Goal: Task Accomplishment & Management: Manage account settings

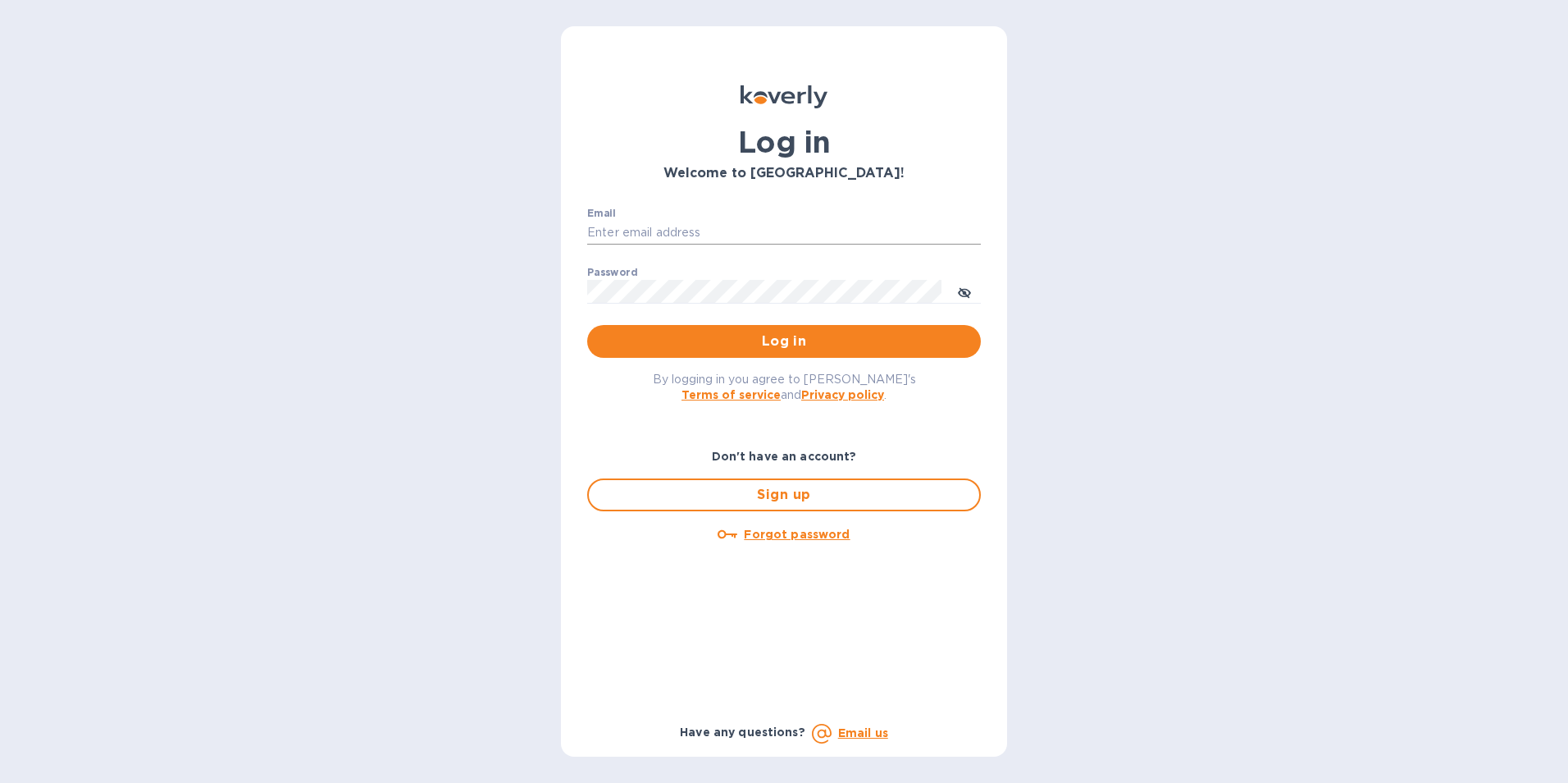
click at [670, 235] on input "Email" at bounding box center [784, 233] width 393 height 24
type input "[EMAIL_ADDRESS][DOMAIN_NAME]"
click at [959, 291] on icon "toggle password visibility" at bounding box center [964, 293] width 13 height 13
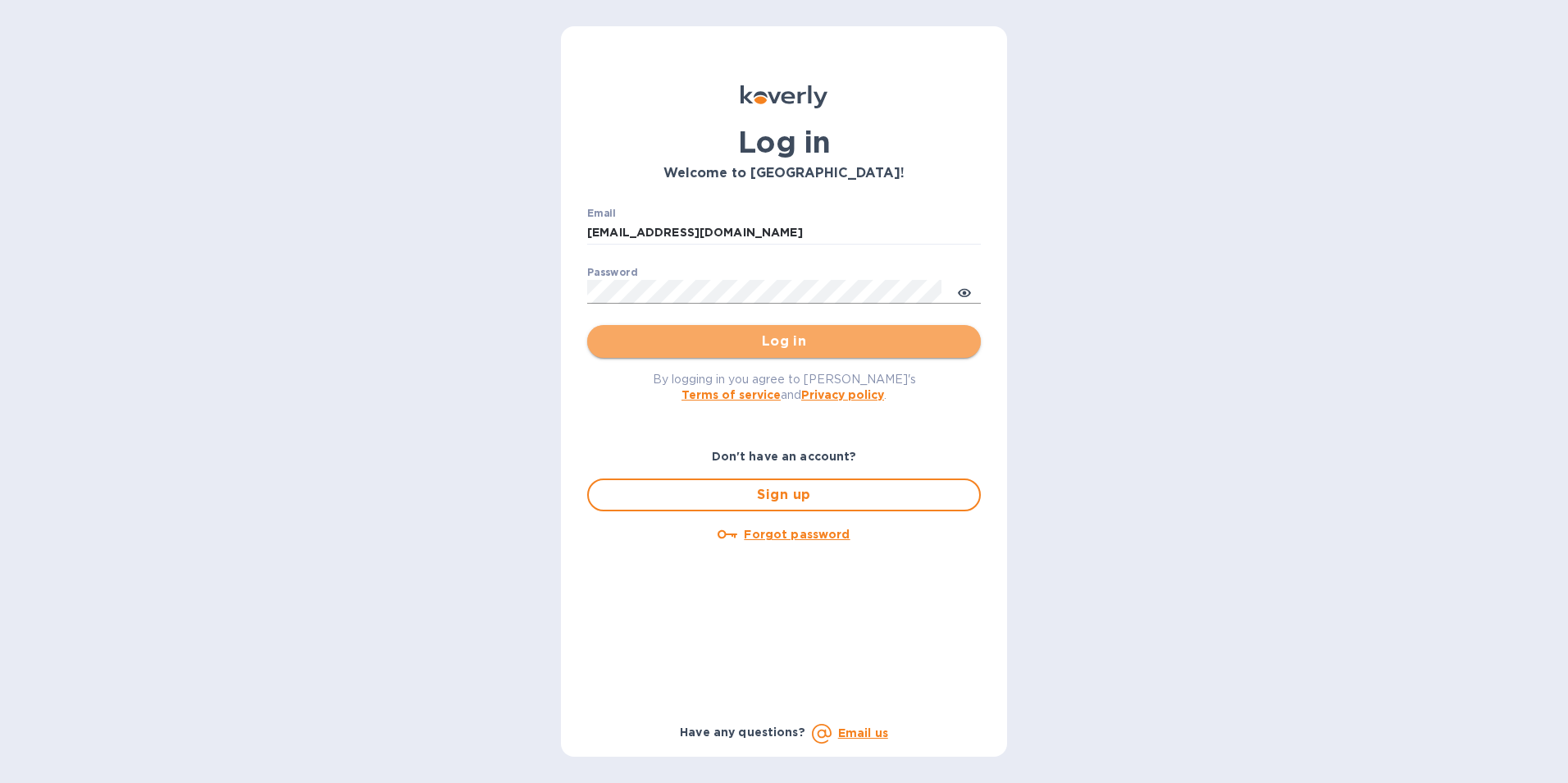
click at [897, 343] on span "Log in" at bounding box center [784, 342] width 368 height 20
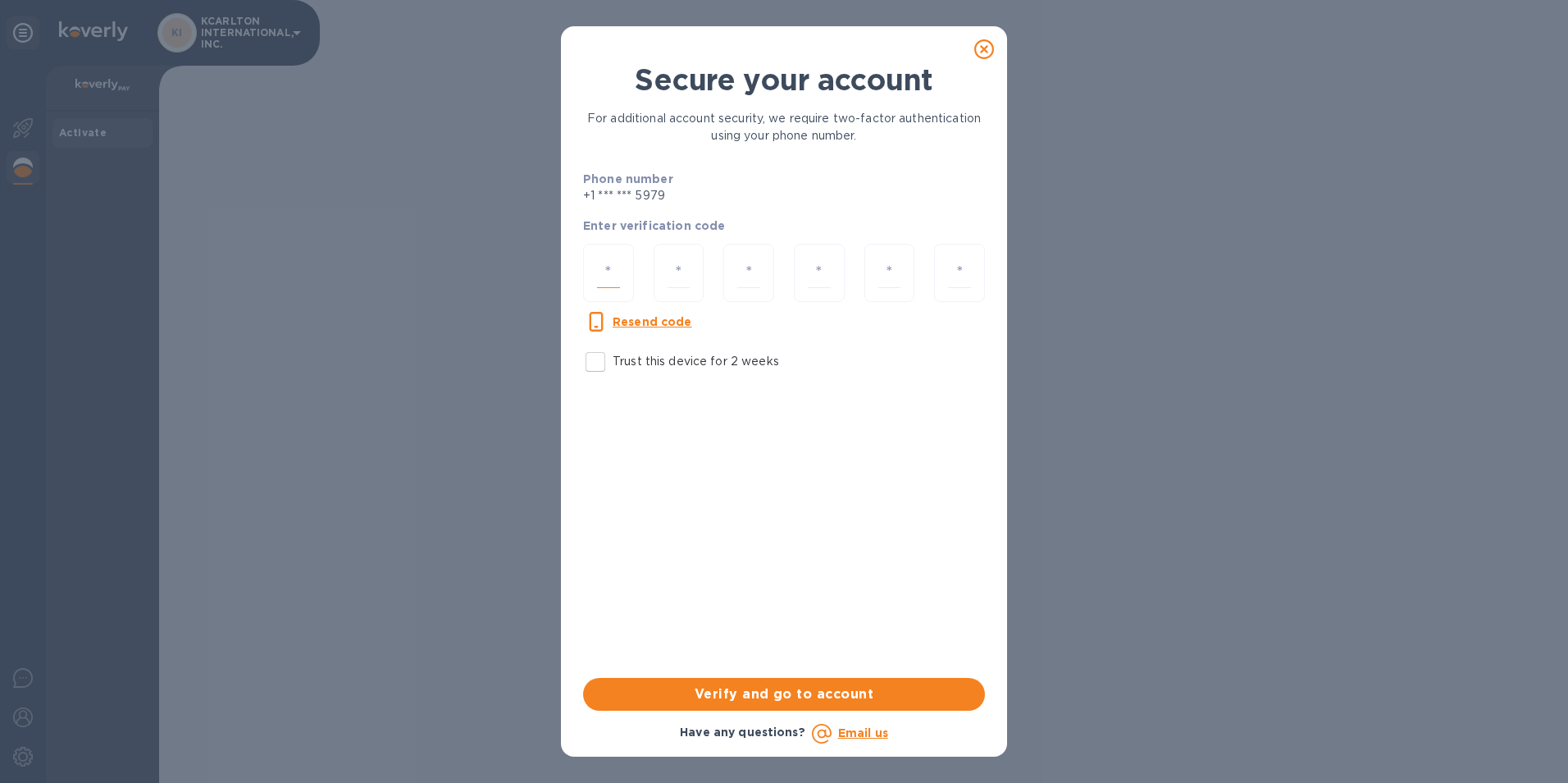
click at [600, 276] on input "number" at bounding box center [608, 273] width 23 height 30
type input "1"
type input "5"
type input "2"
type input "5"
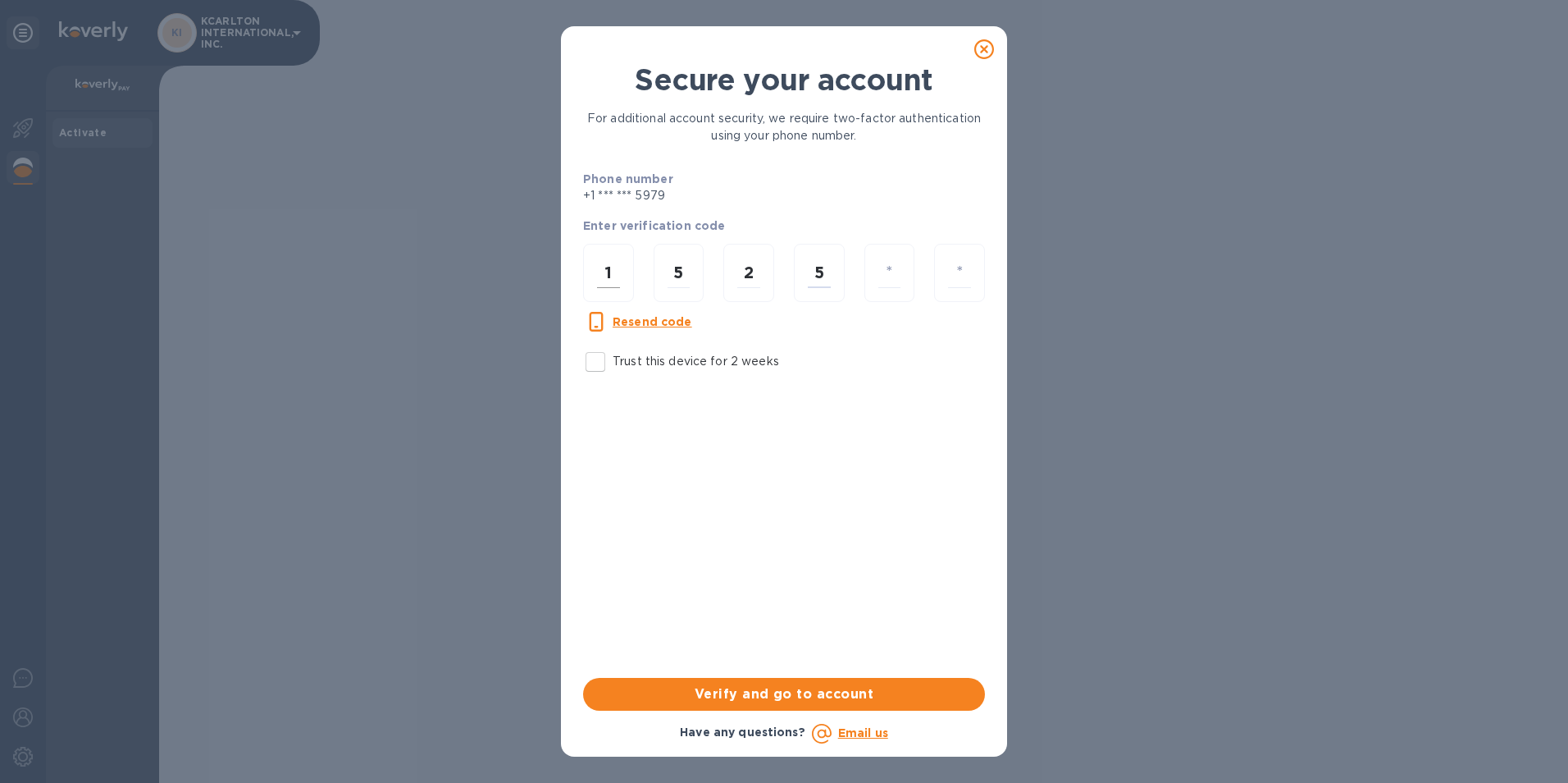
type input "9"
type input "4"
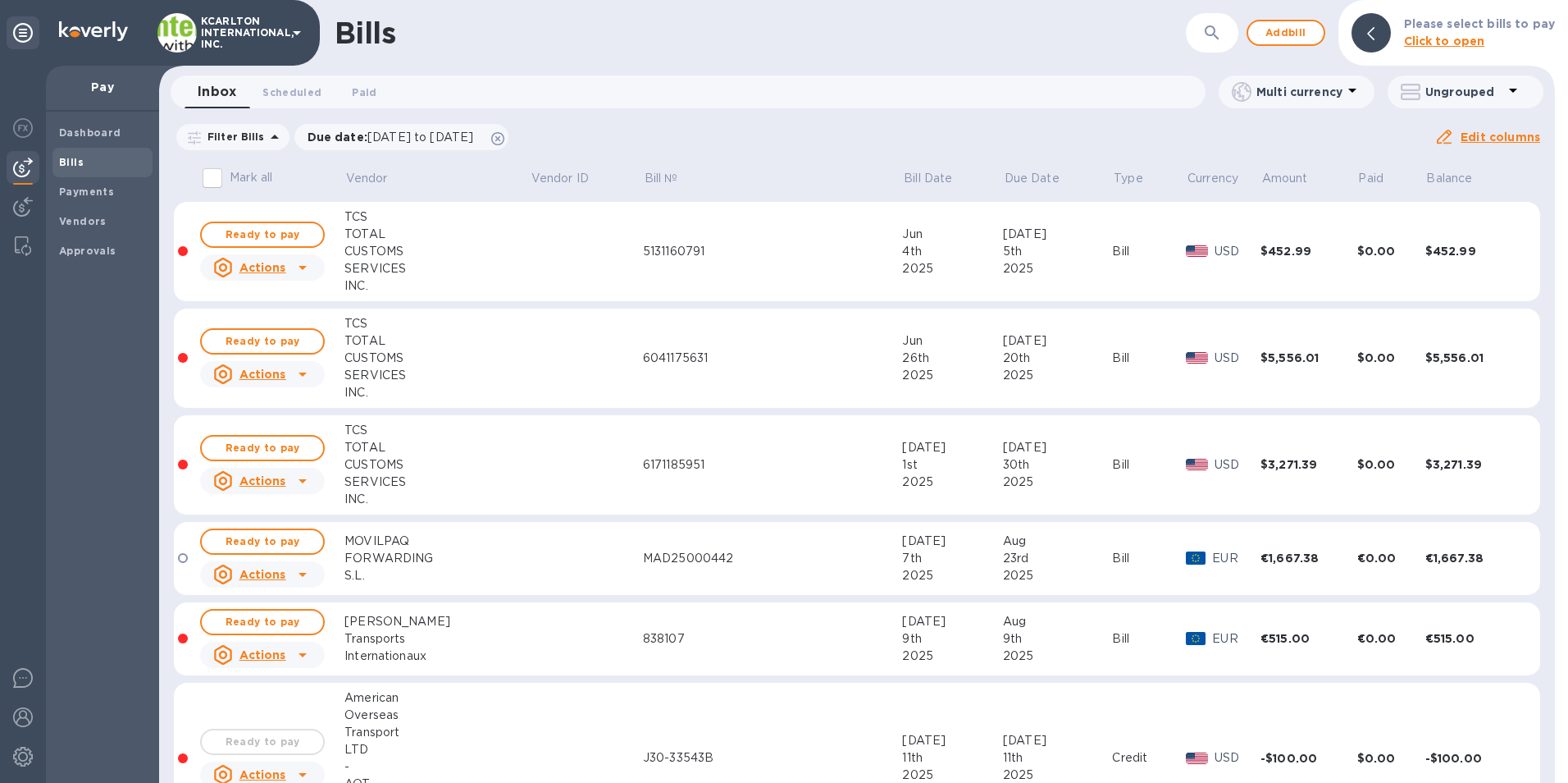
click at [371, 182] on p "Vendor" at bounding box center [367, 178] width 42 height 18
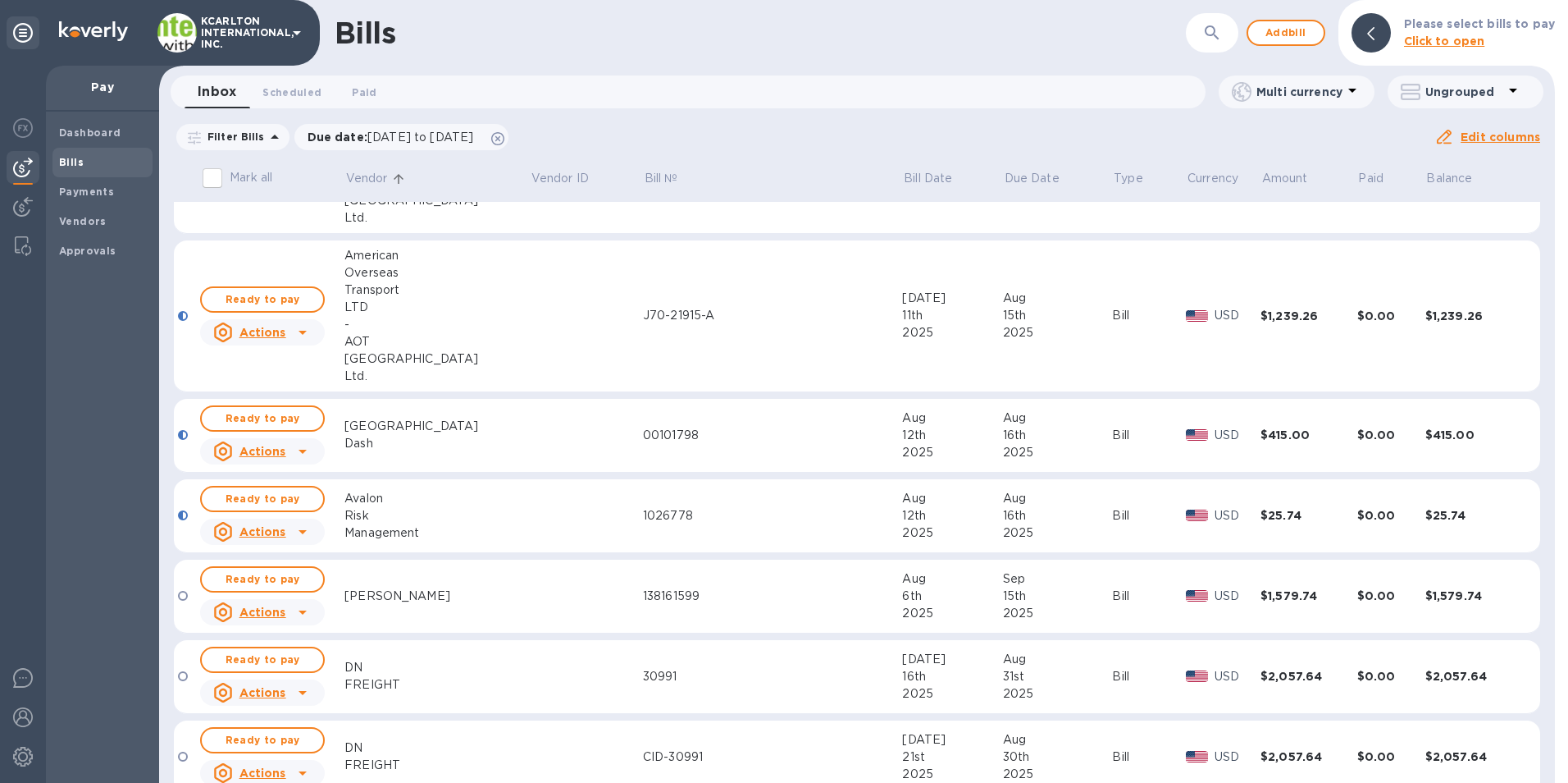
scroll to position [328, 0]
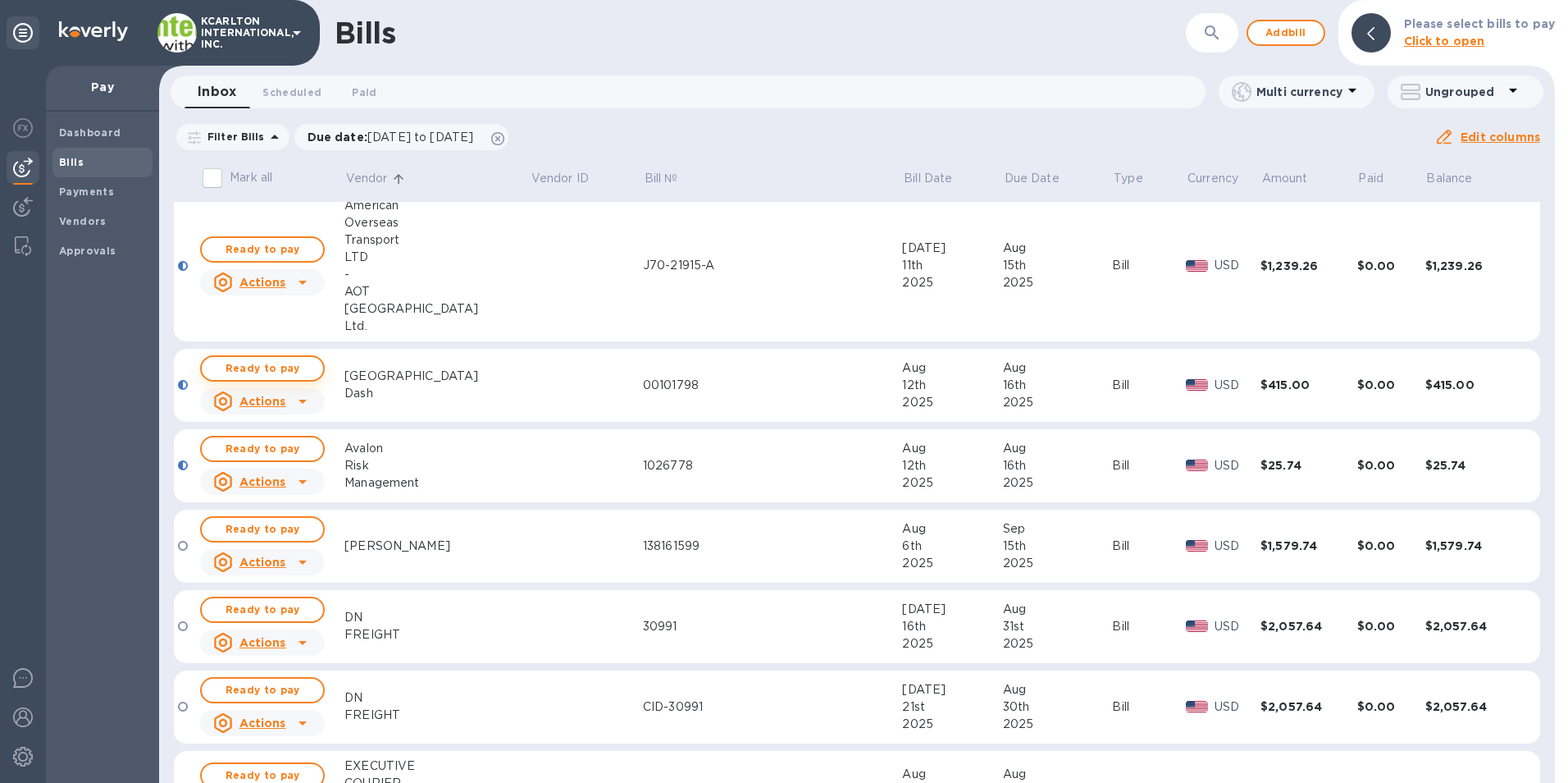
click at [253, 370] on span "Ready to pay" at bounding box center [263, 368] width 95 height 20
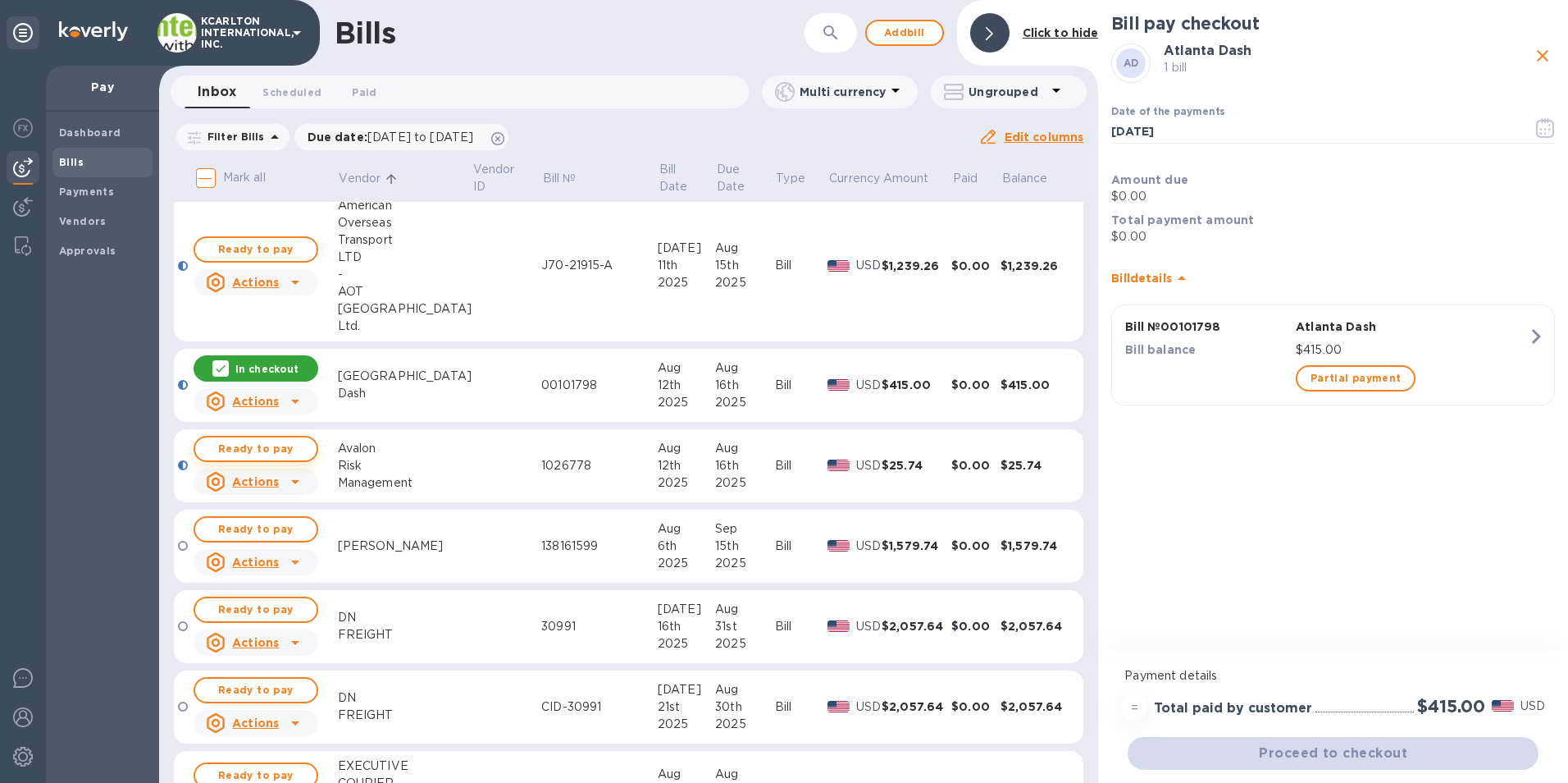
click at [268, 446] on span "Ready to pay" at bounding box center [256, 449] width 95 height 20
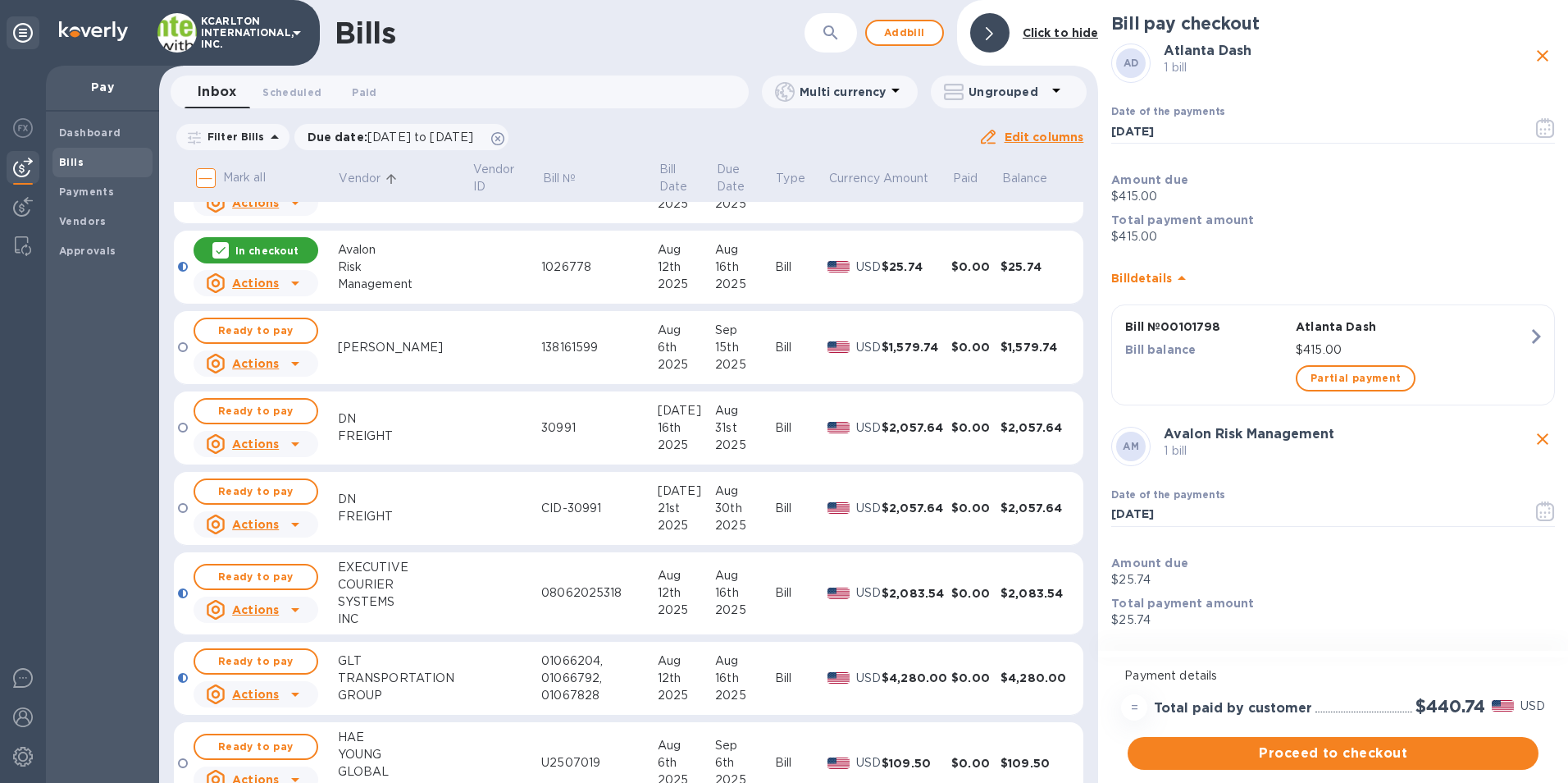
scroll to position [574, 0]
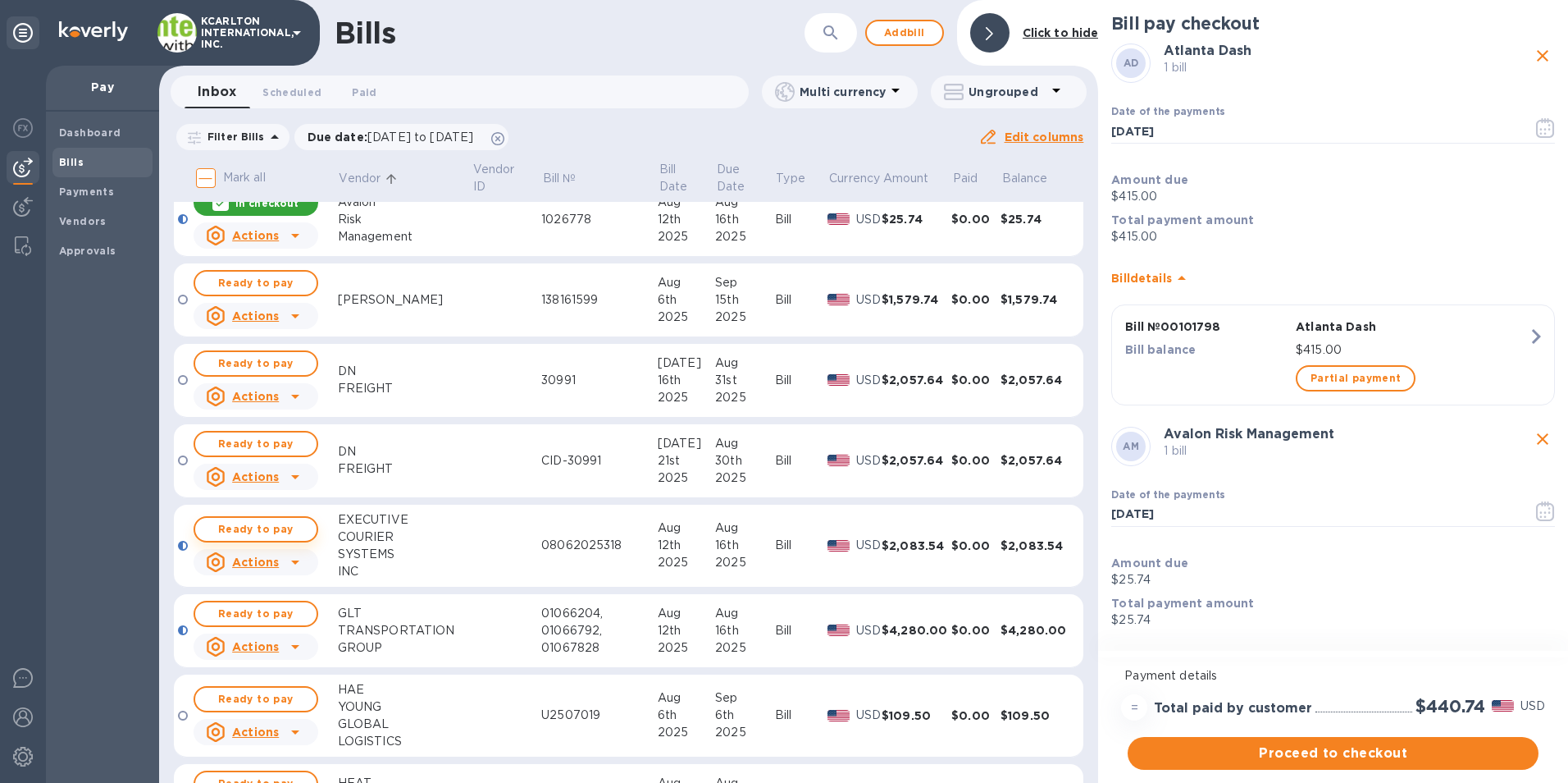
click at [247, 523] on span "Ready to pay" at bounding box center [256, 529] width 95 height 20
click at [301, 610] on span "Ready to pay" at bounding box center [256, 614] width 95 height 20
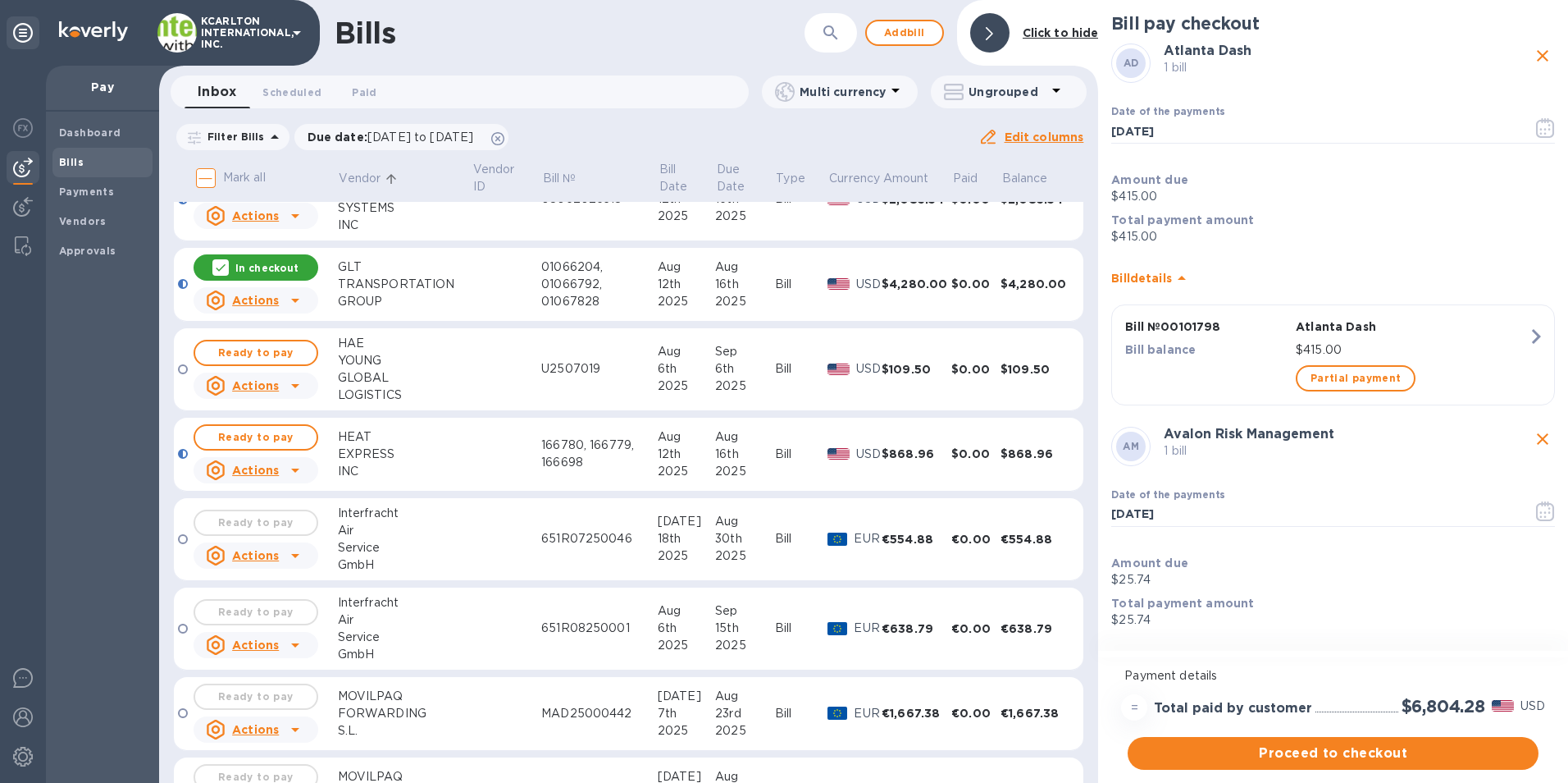
scroll to position [985, 0]
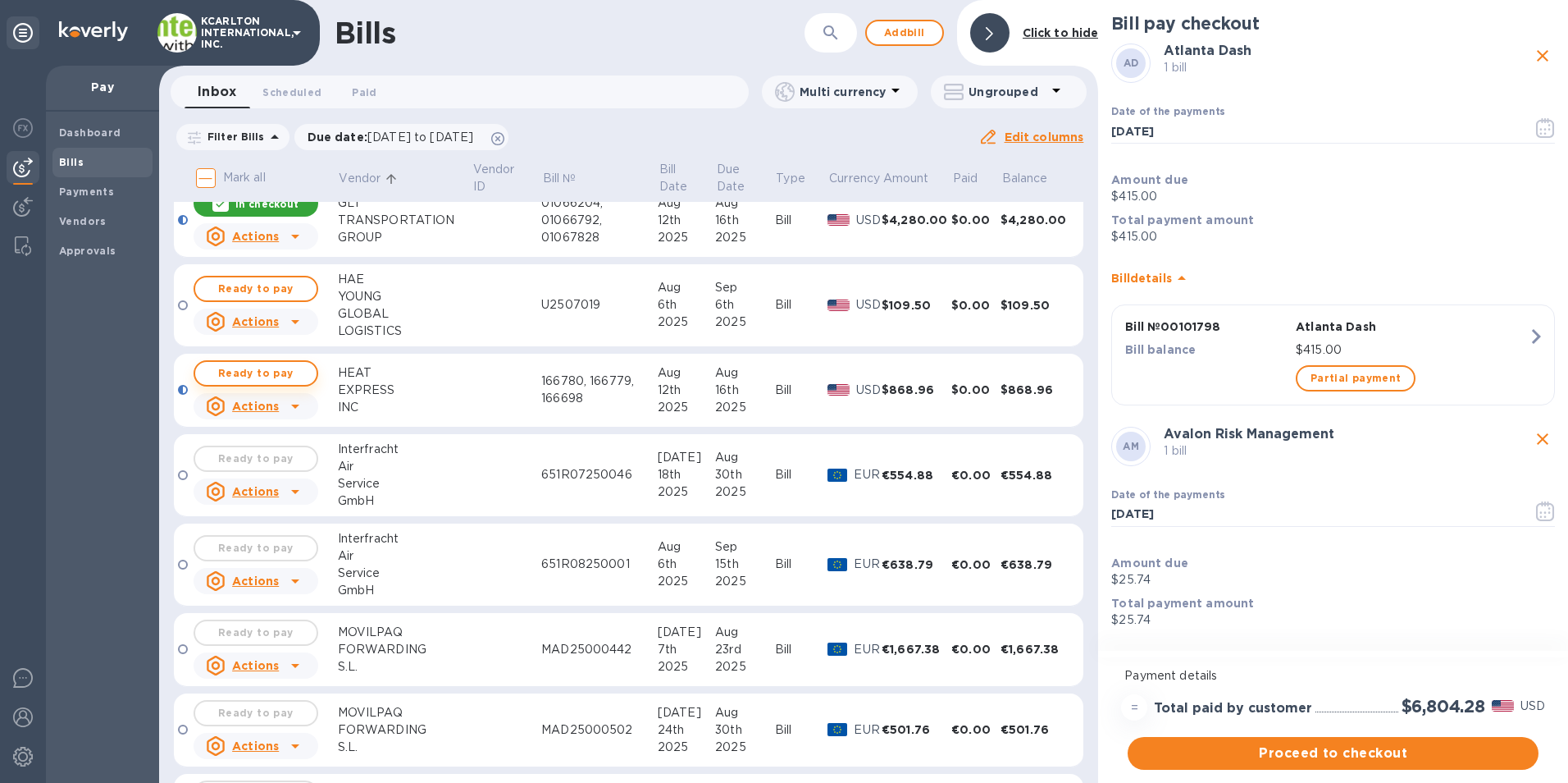
click at [306, 382] on button "Ready to pay" at bounding box center [255, 373] width 125 height 26
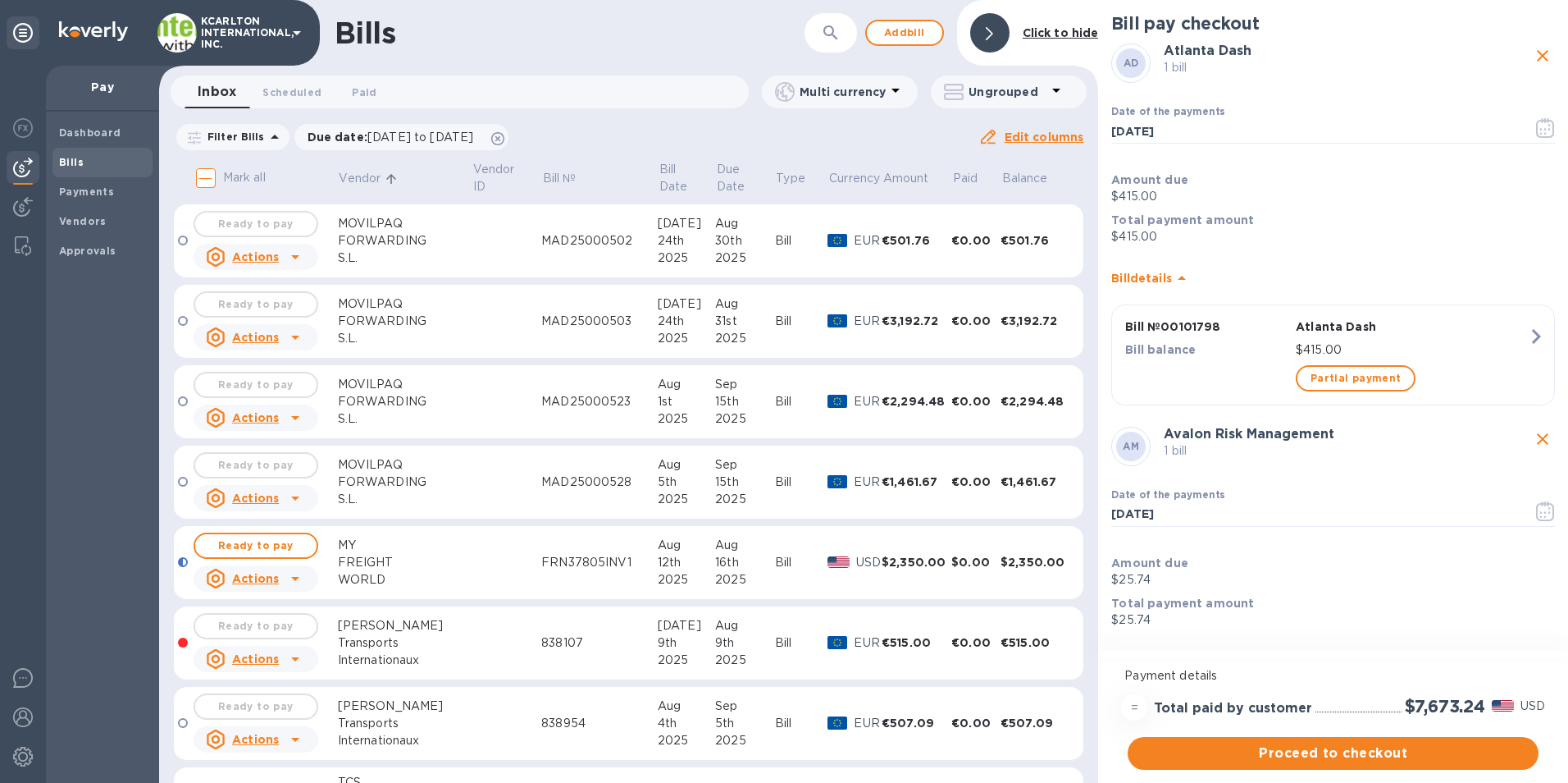
scroll to position [1641, 0]
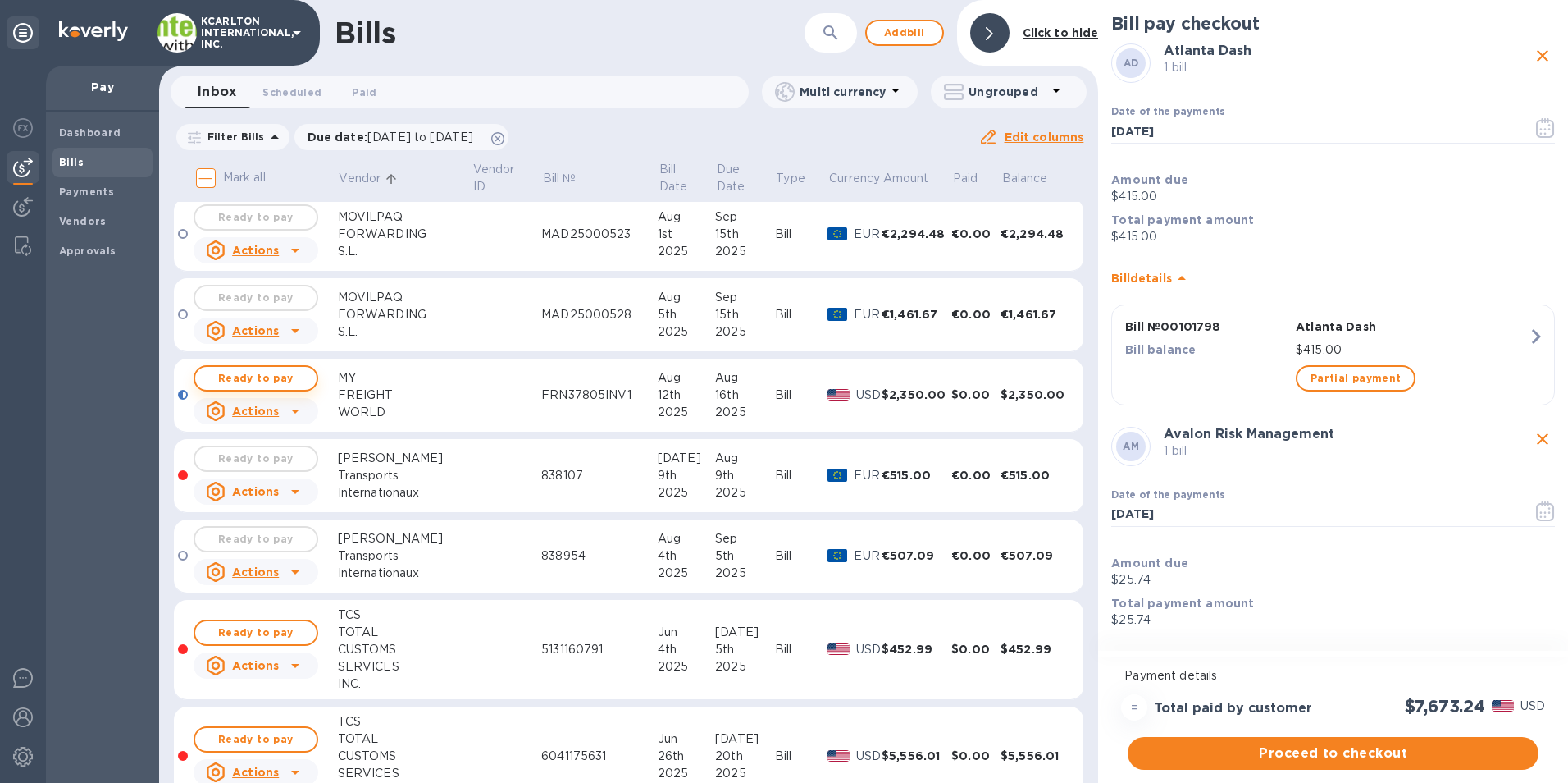
click at [288, 380] on span "Ready to pay" at bounding box center [256, 379] width 95 height 20
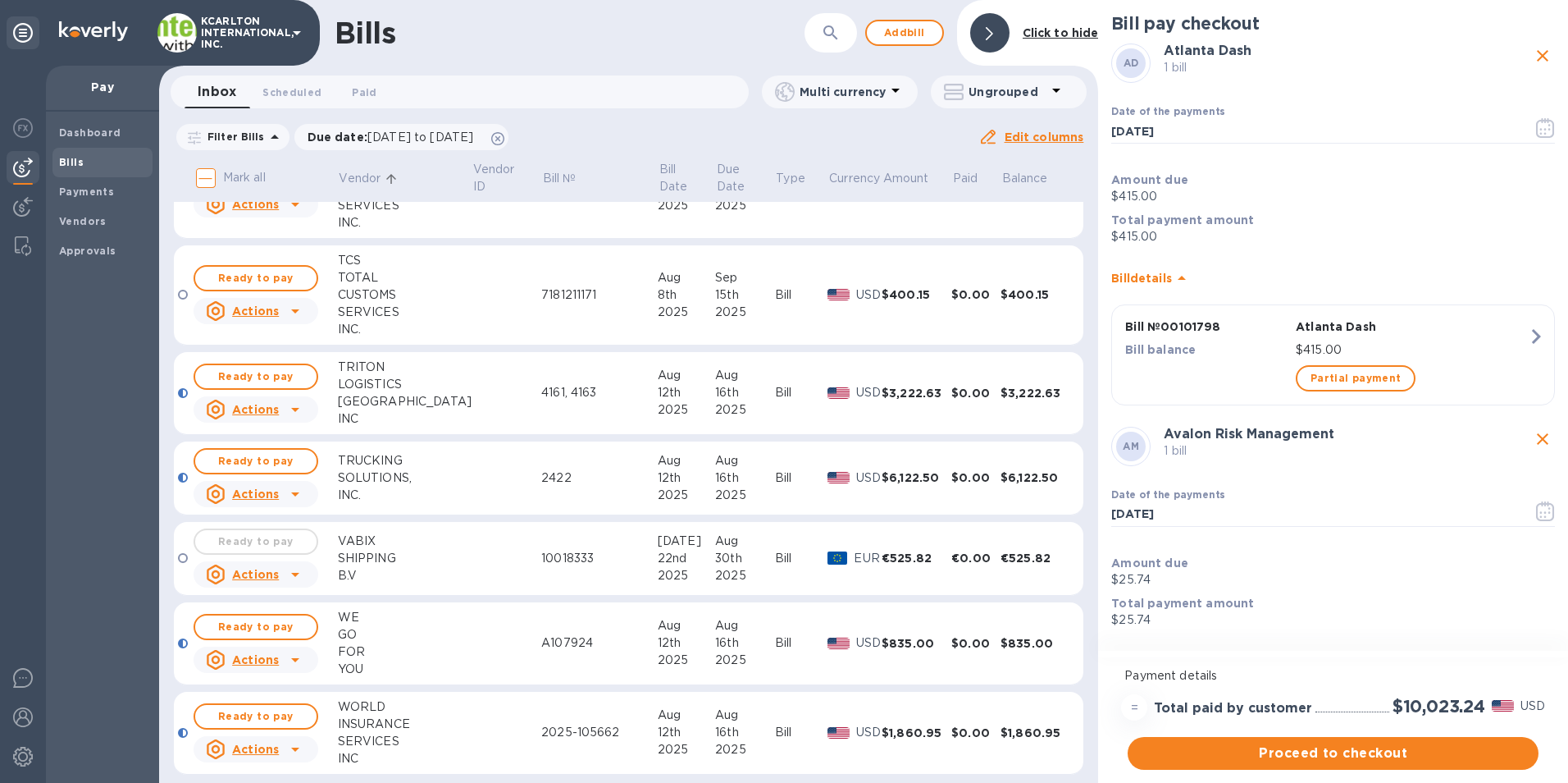
scroll to position [2542, 0]
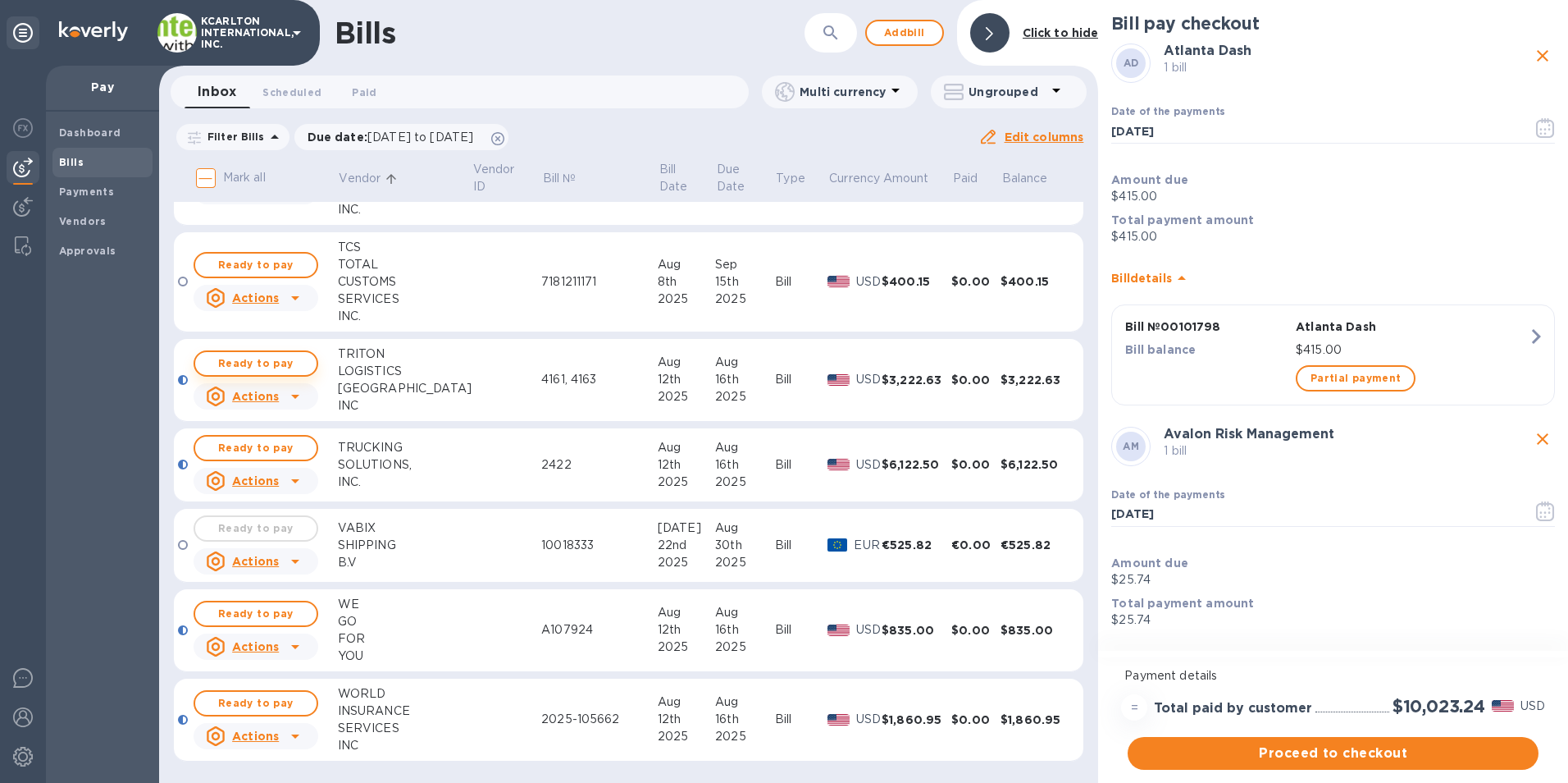
click at [232, 358] on span "Ready to pay" at bounding box center [256, 363] width 95 height 20
click at [253, 445] on span "Ready to pay" at bounding box center [256, 448] width 95 height 20
click at [272, 611] on span "Ready to pay" at bounding box center [256, 614] width 95 height 20
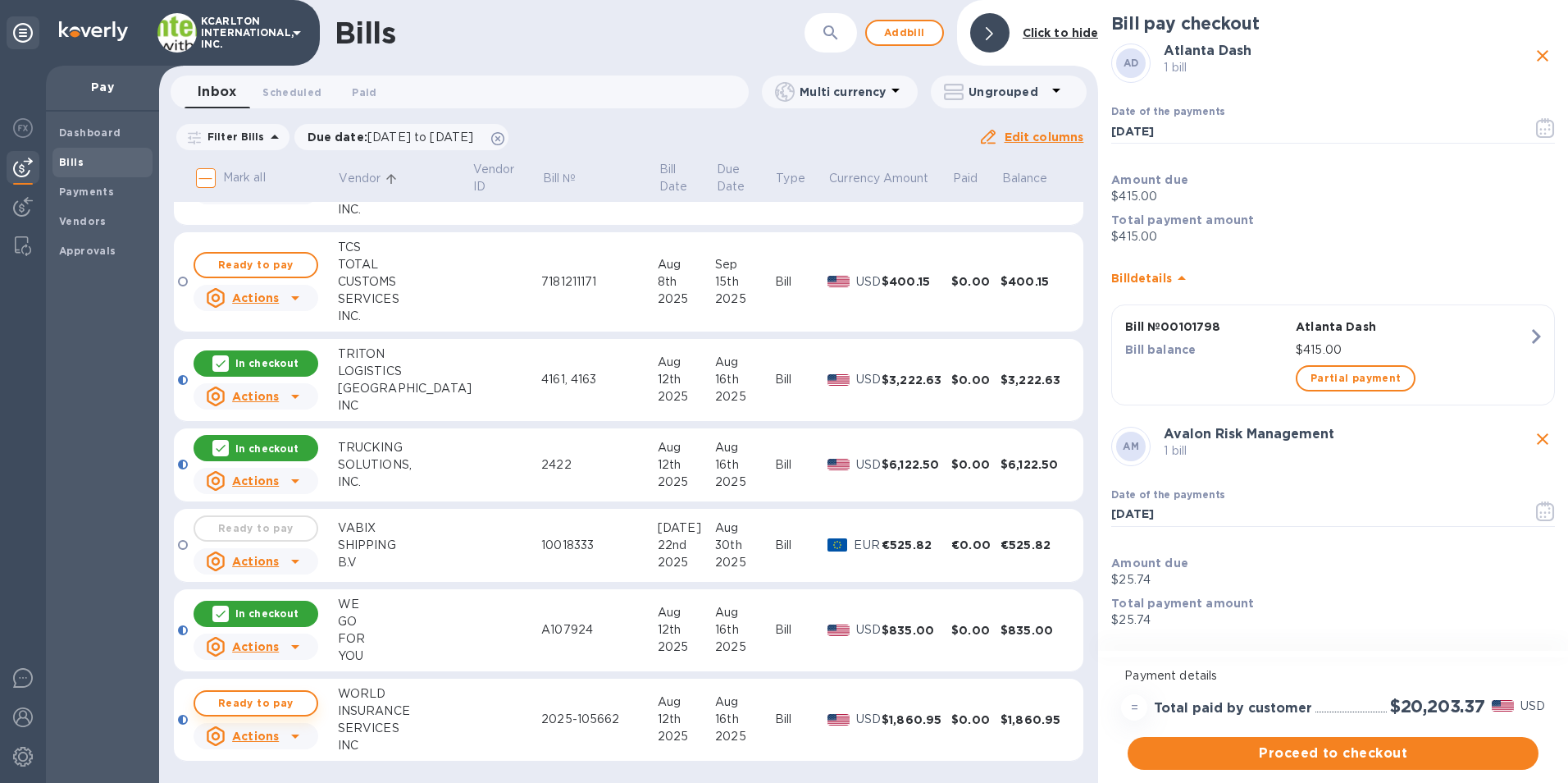
click at [275, 703] on span "Ready to pay" at bounding box center [256, 703] width 95 height 20
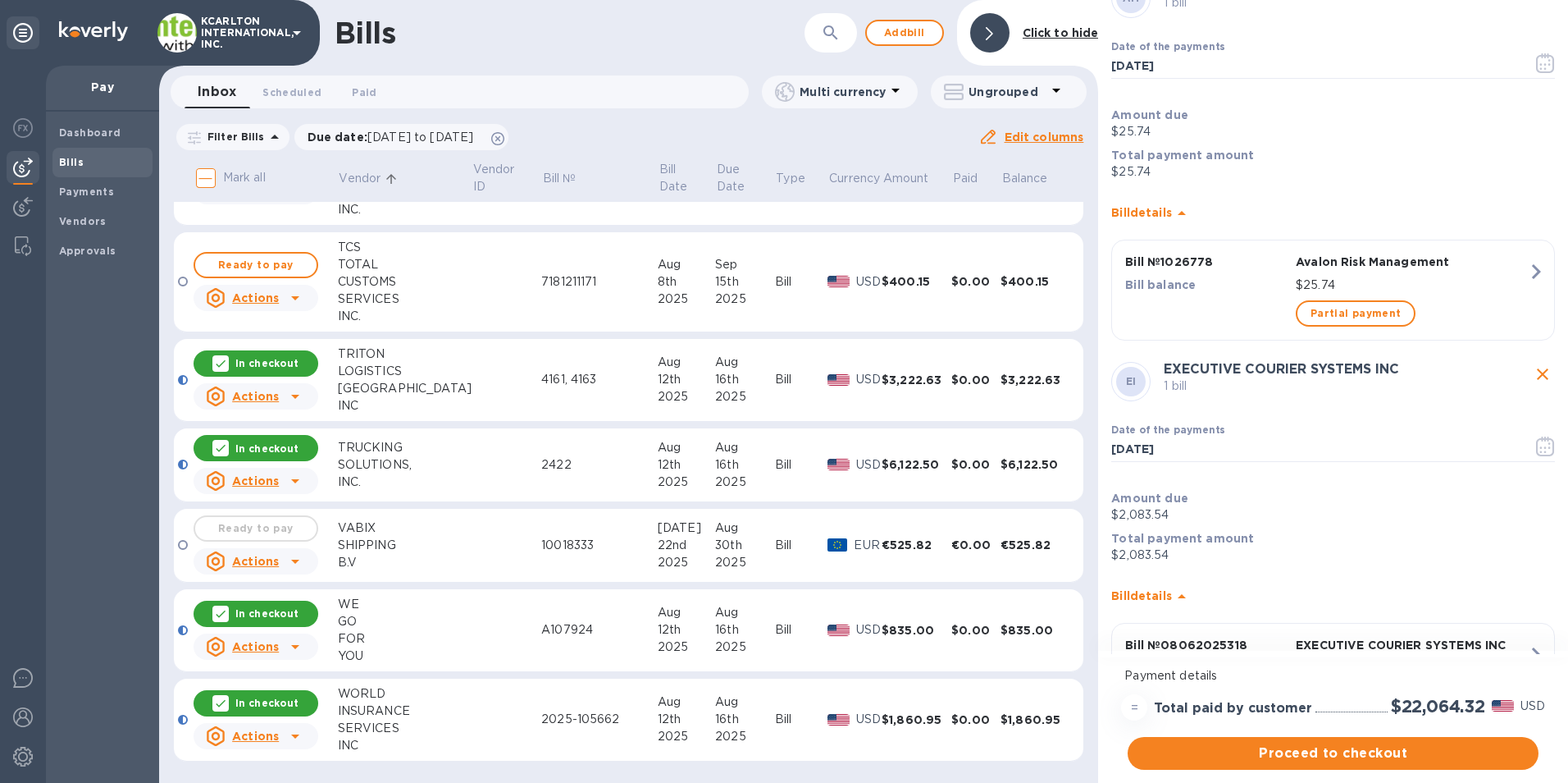
scroll to position [574, 0]
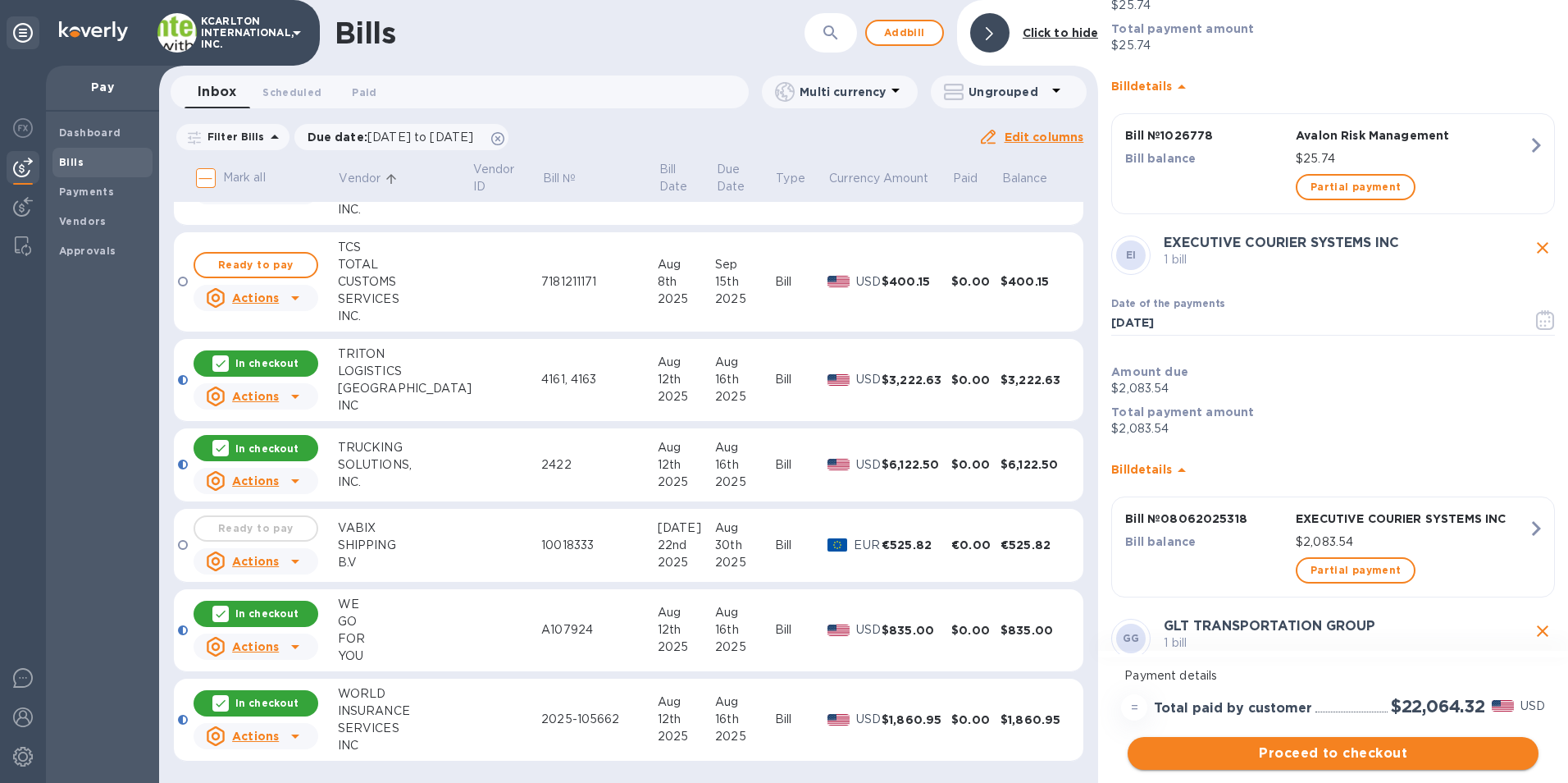
click at [1222, 753] on span "Proceed to checkout" at bounding box center [1334, 754] width 385 height 20
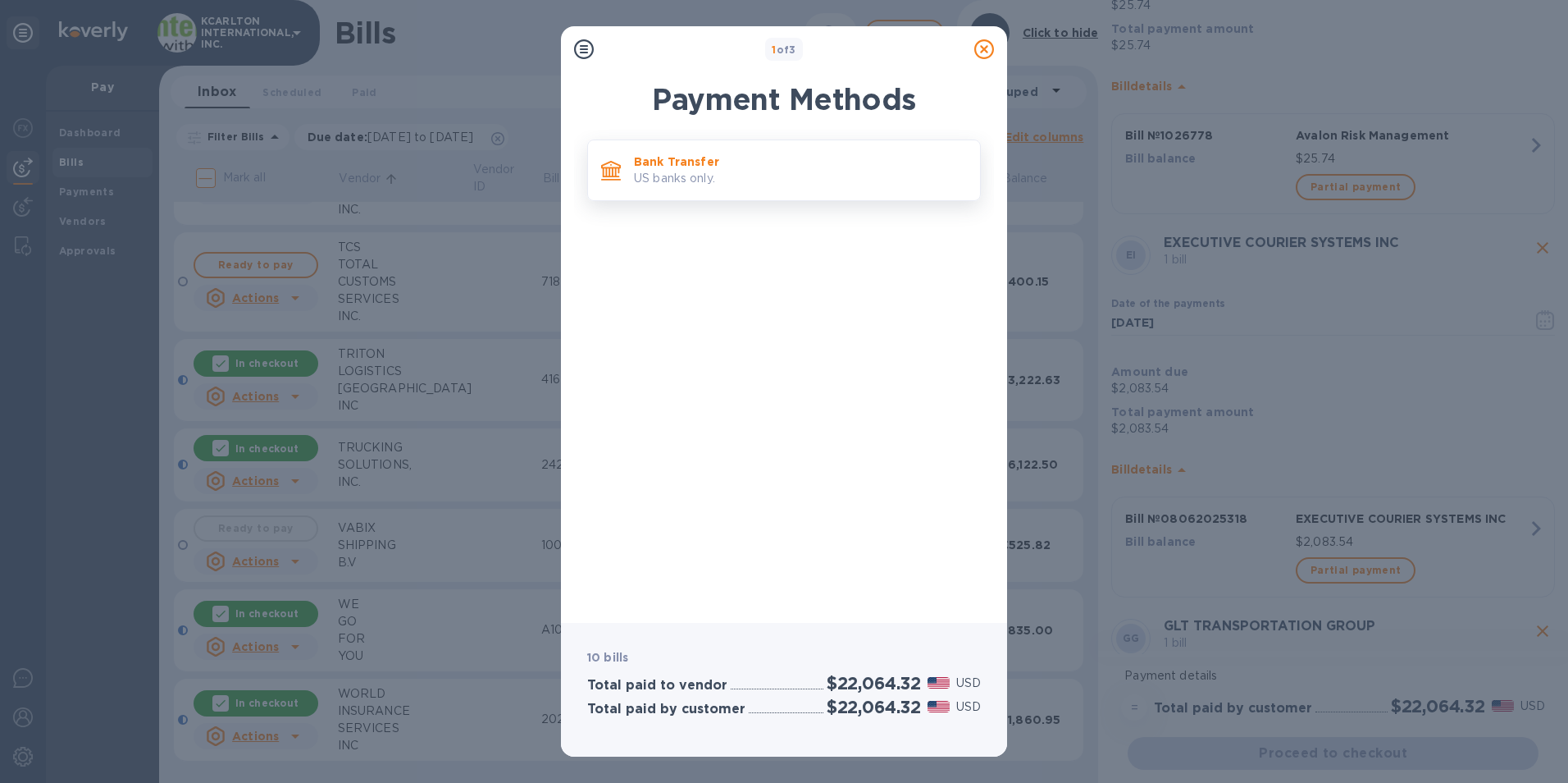
click at [761, 172] on p "US banks only." at bounding box center [800, 178] width 333 height 18
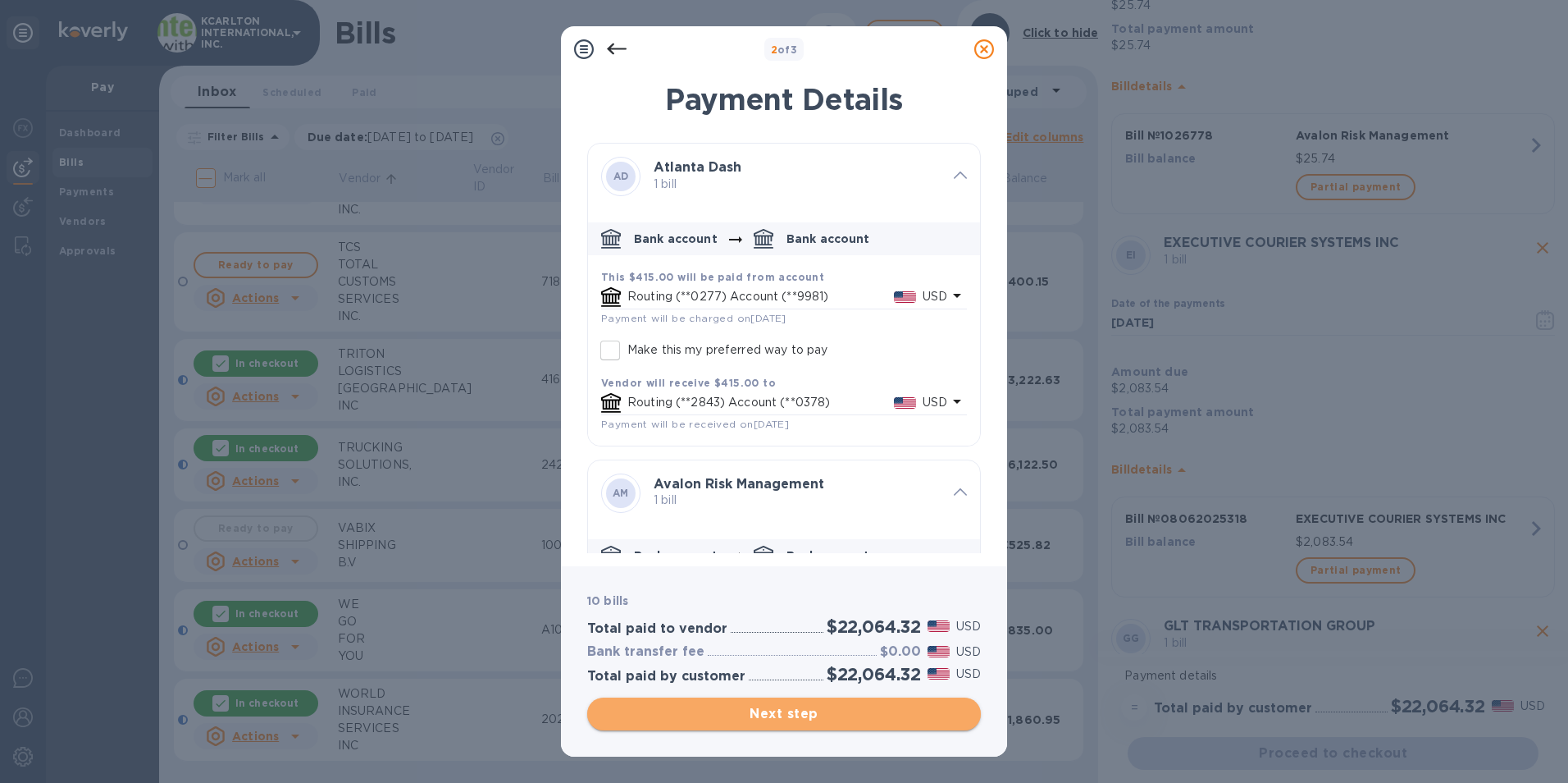
click at [768, 716] on span "Next step" at bounding box center [784, 714] width 368 height 20
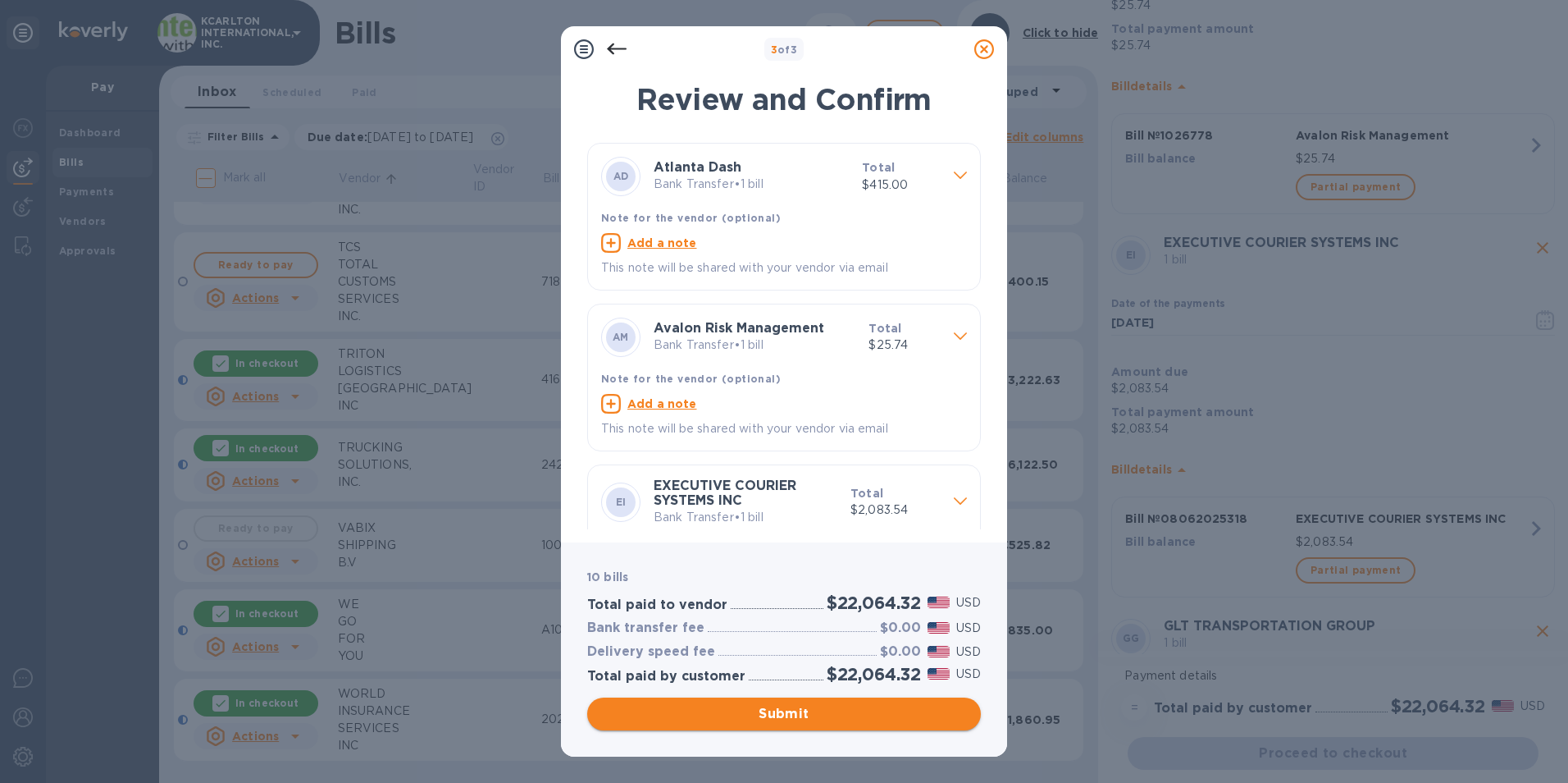
click at [749, 715] on span "Submit" at bounding box center [784, 714] width 368 height 20
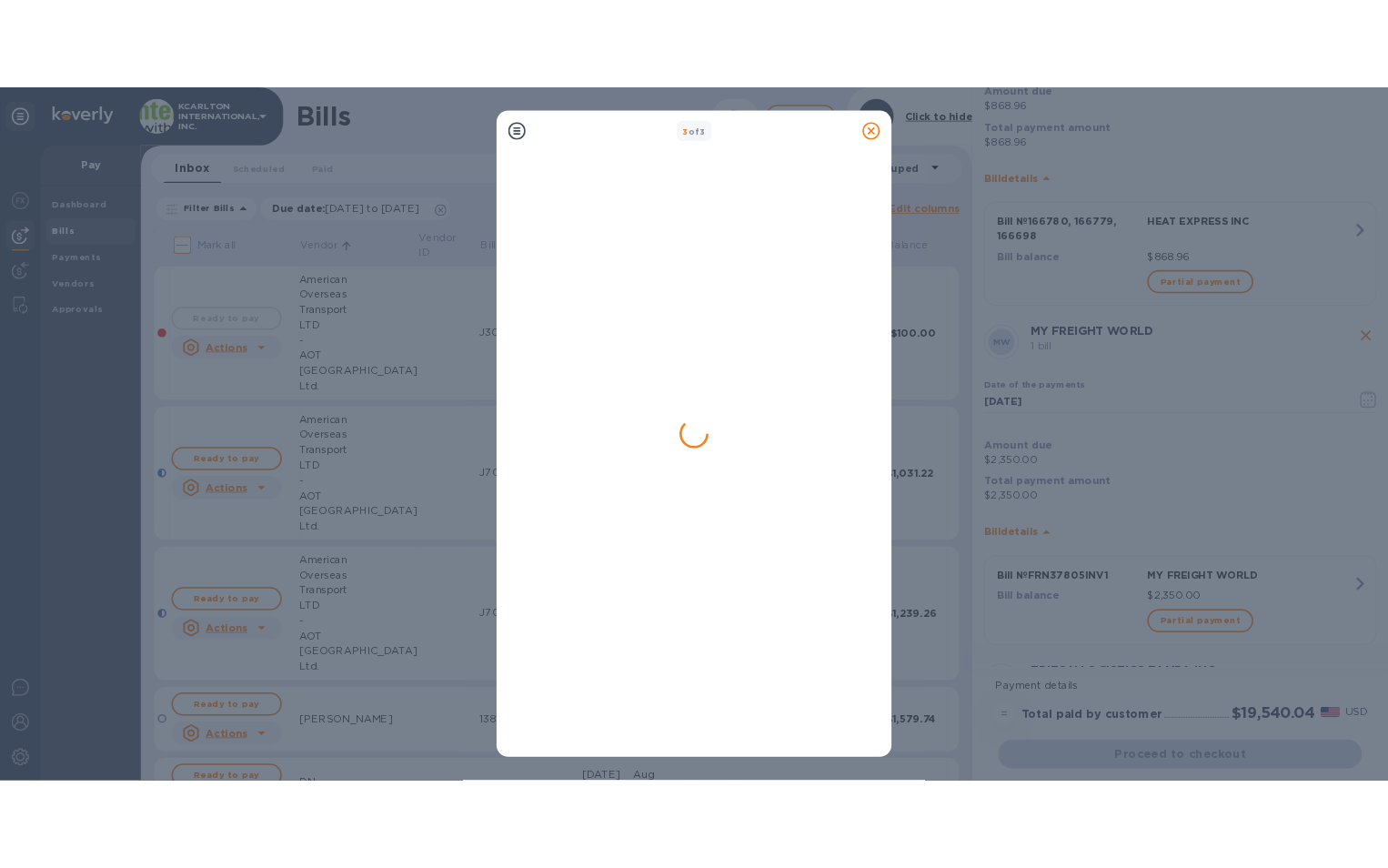
scroll to position [0, 0]
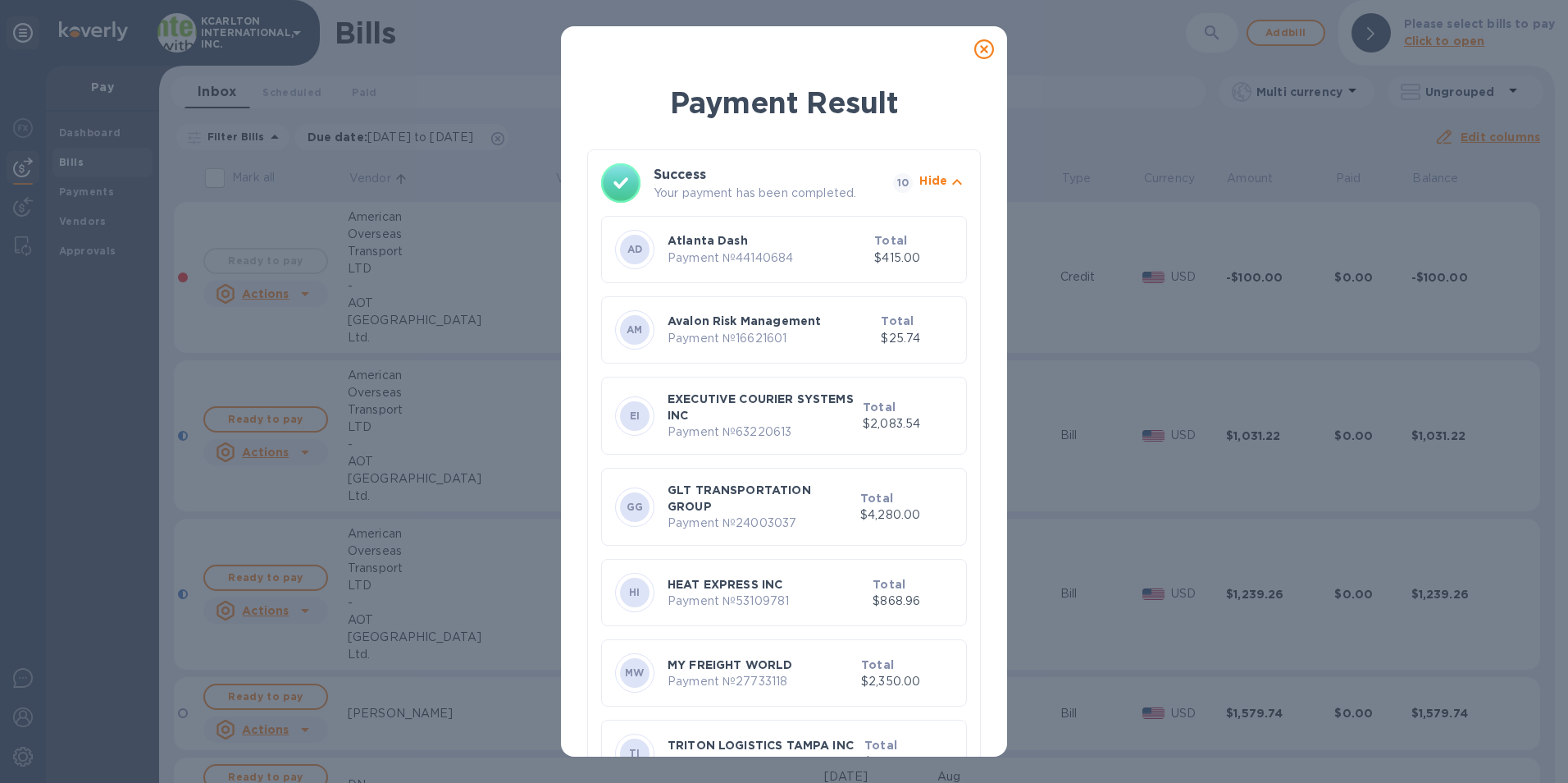
click at [990, 42] on icon at bounding box center [984, 49] width 20 height 20
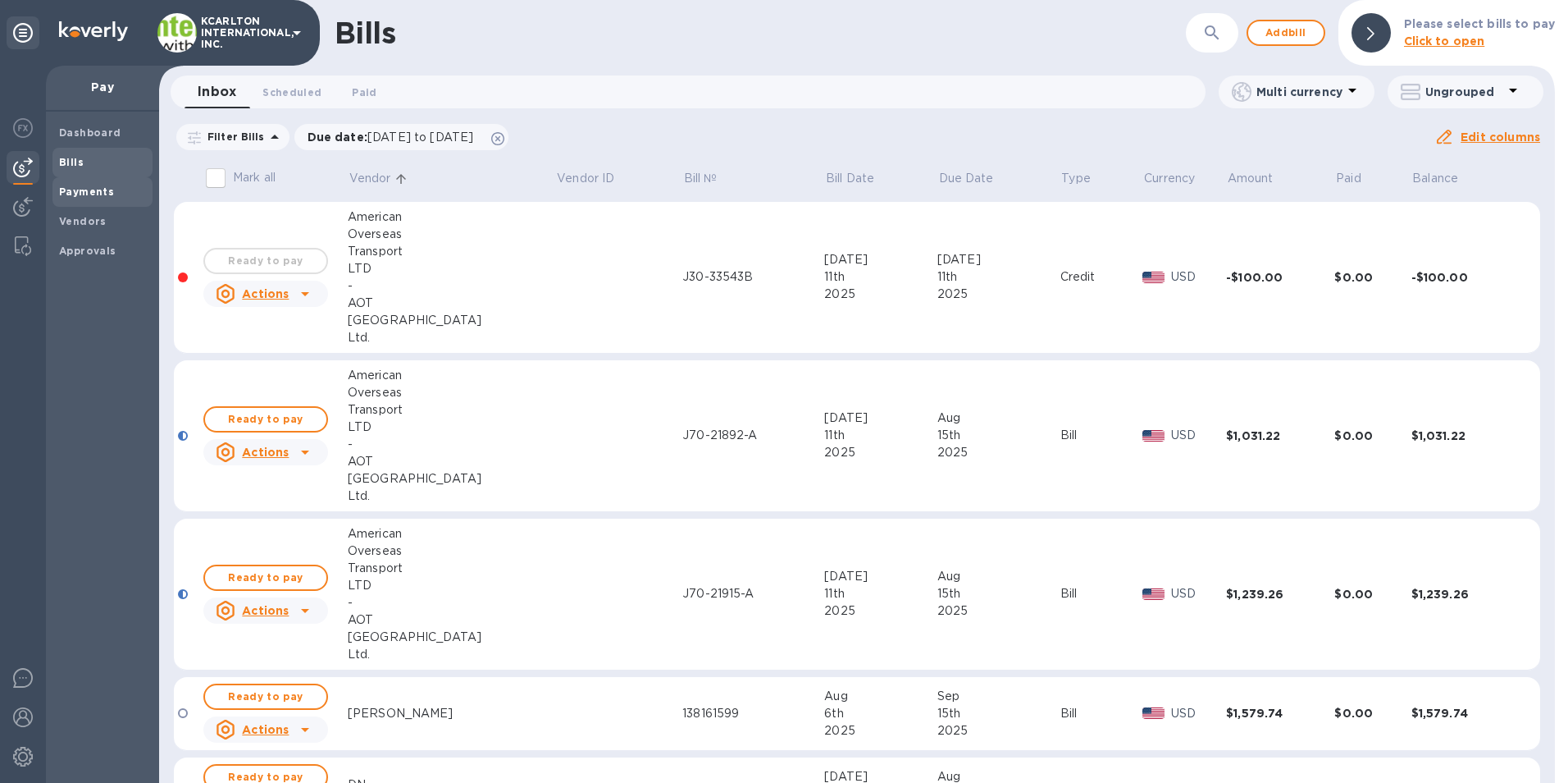
click at [83, 196] on b "Payments" at bounding box center [87, 191] width 55 height 13
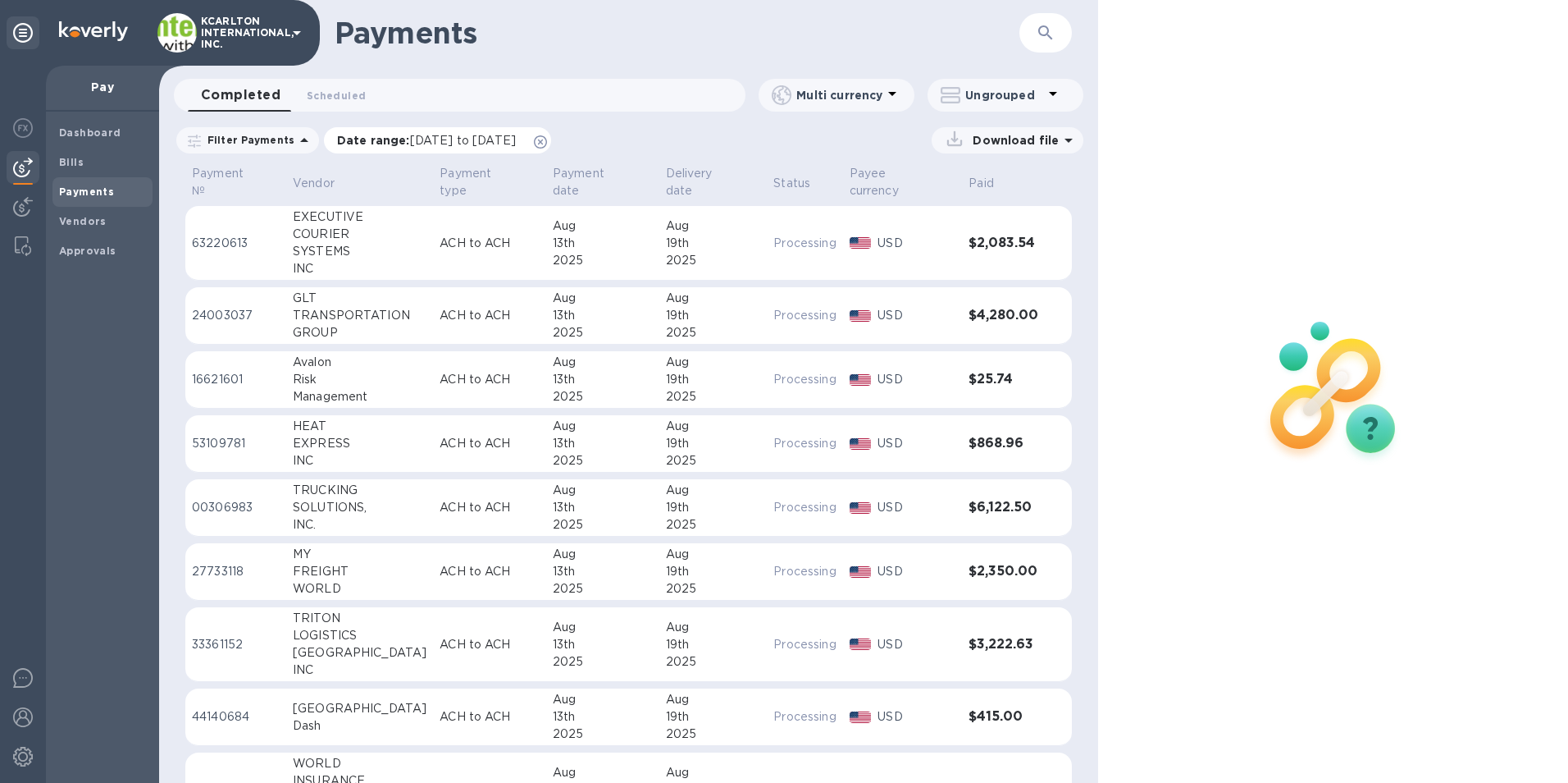
click at [460, 135] on span "[DATE] to [DATE]" at bounding box center [463, 141] width 105 height 13
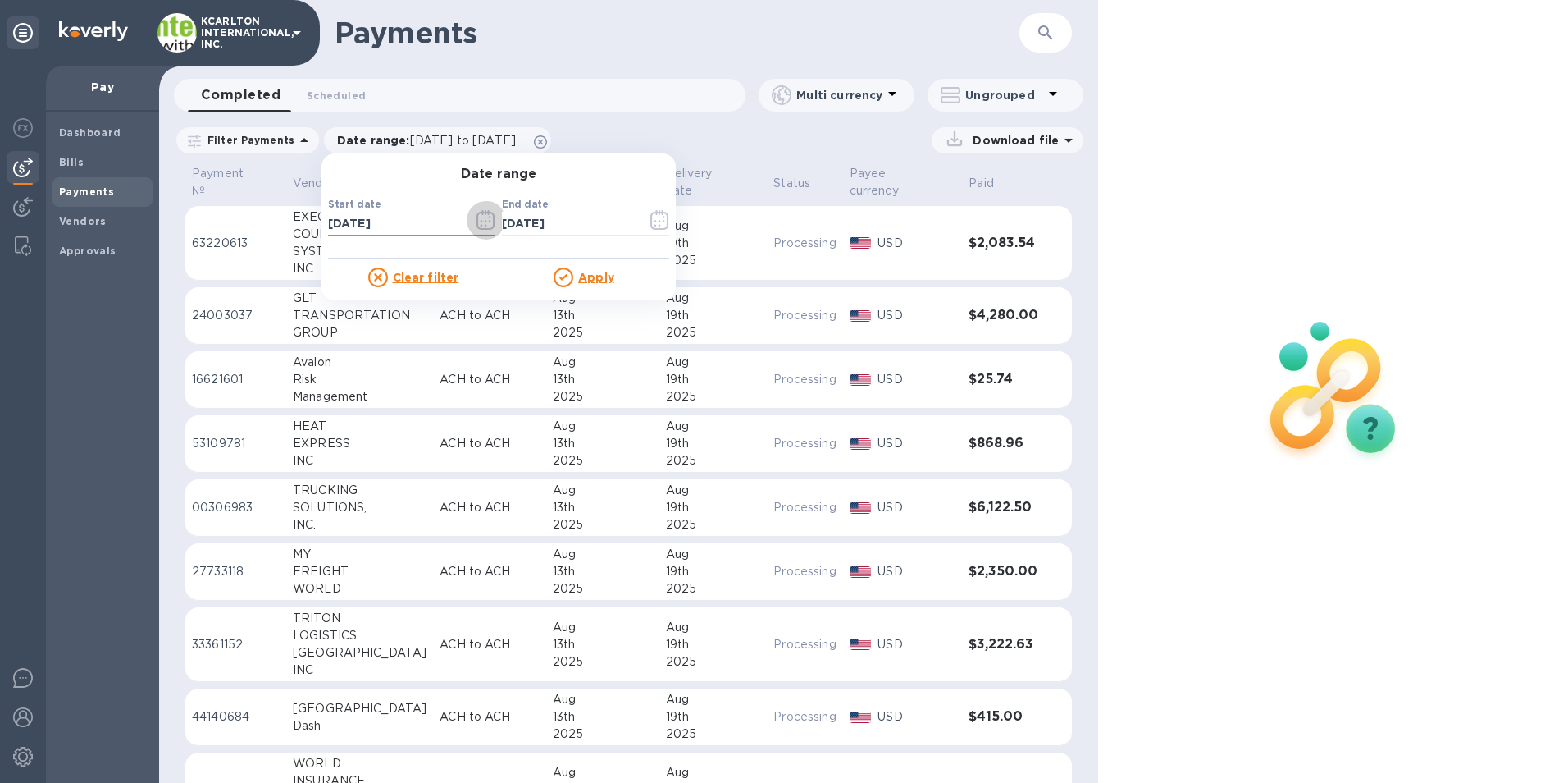
click at [479, 229] on icon "button" at bounding box center [486, 220] width 18 height 20
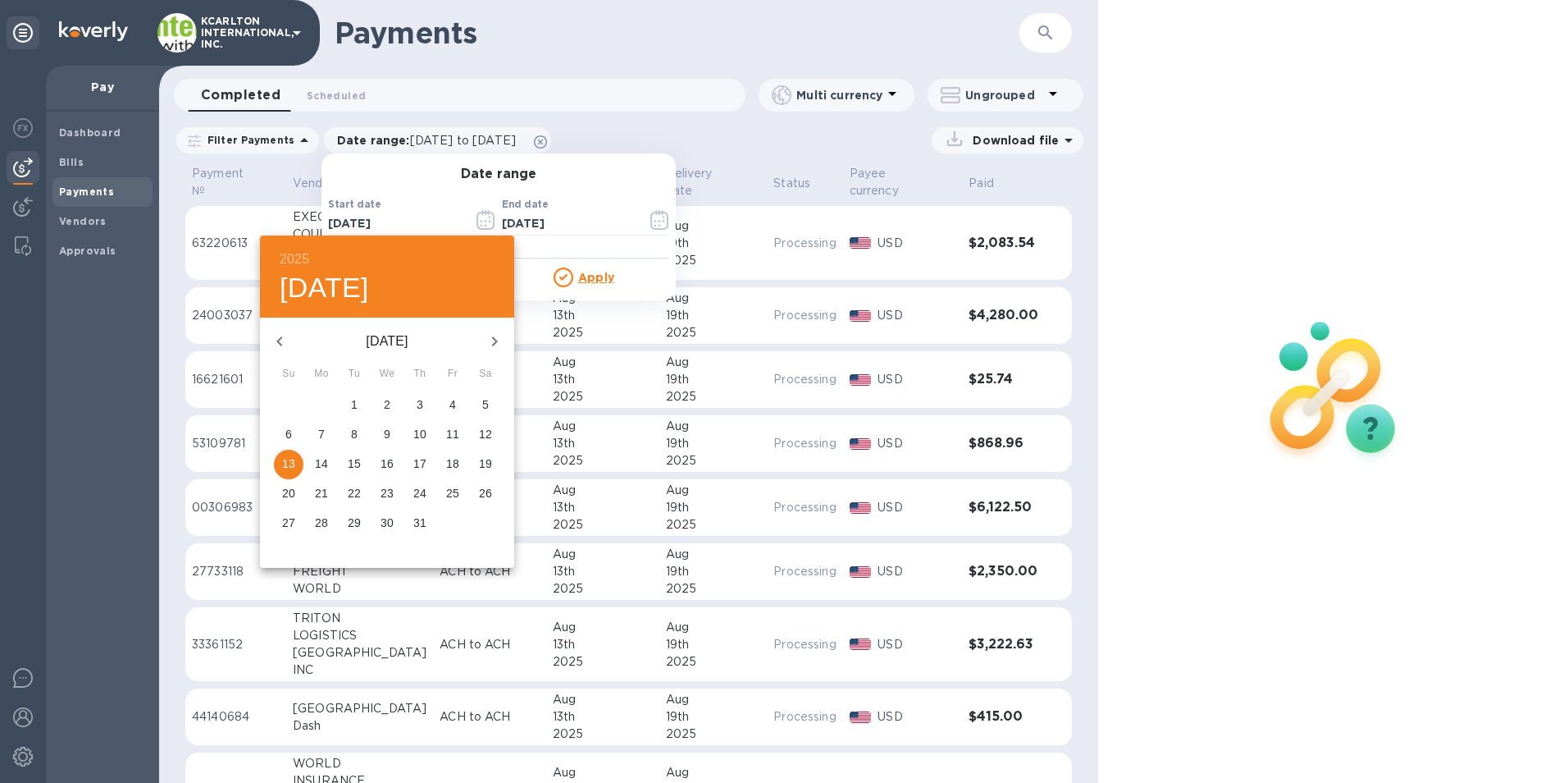
click at [491, 347] on icon "button" at bounding box center [495, 342] width 20 height 20
click at [379, 461] on span "13" at bounding box center [387, 464] width 29 height 17
type input "[DATE]"
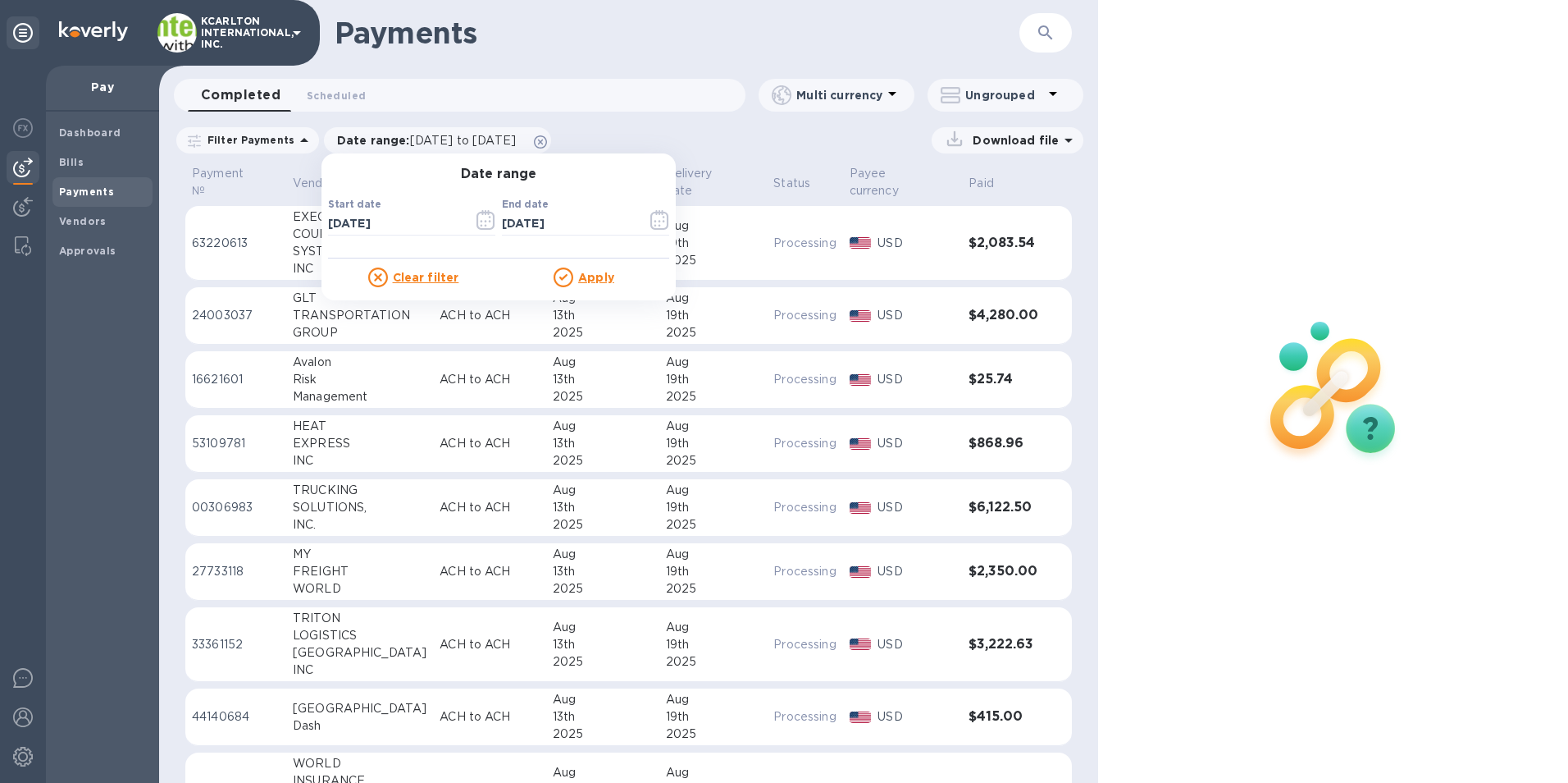
click at [559, 272] on icon at bounding box center [563, 277] width 20 height 20
click at [583, 281] on u "Apply" at bounding box center [596, 277] width 36 height 13
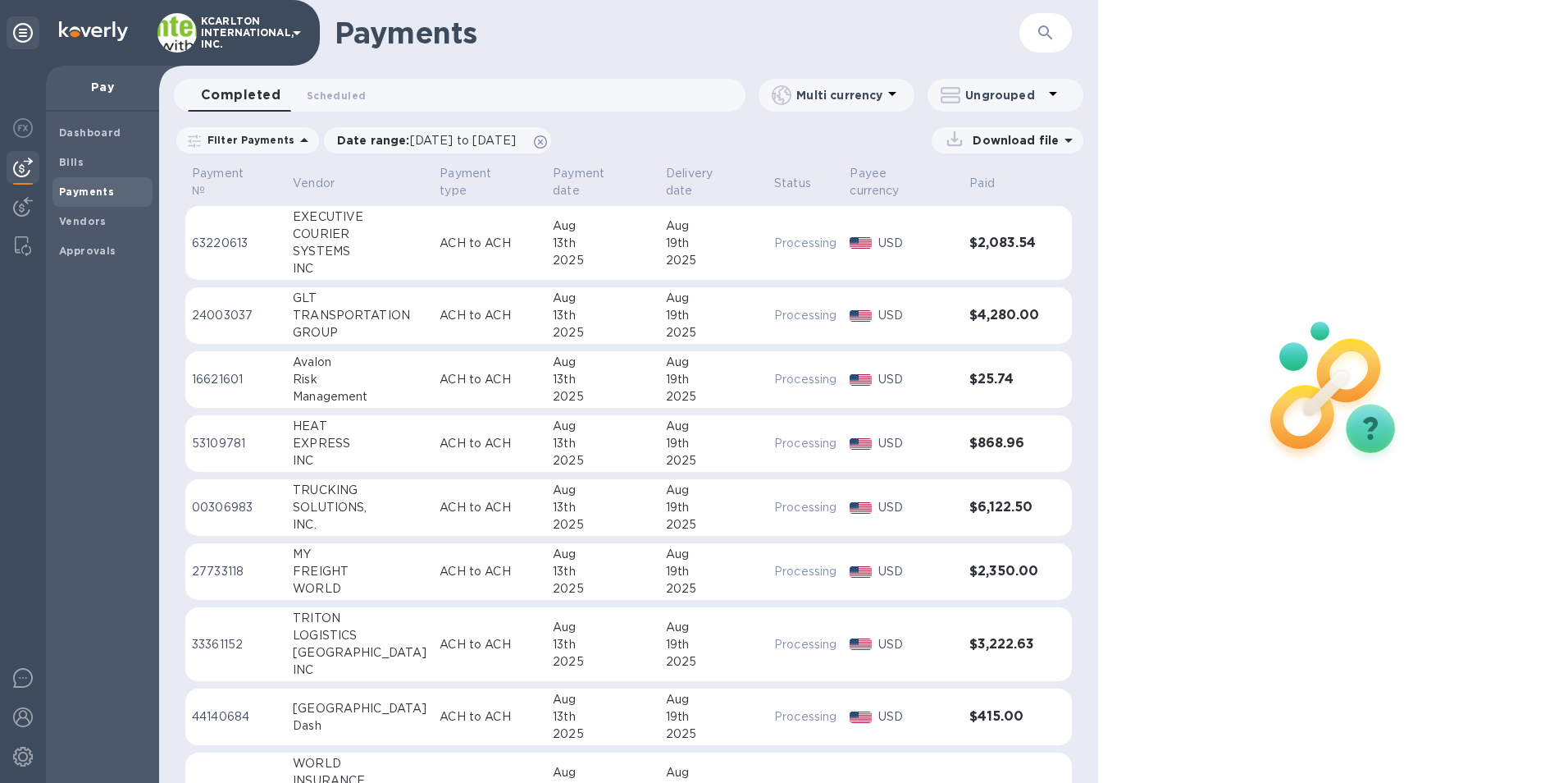
click at [980, 136] on p "Download file" at bounding box center [1012, 141] width 93 height 17
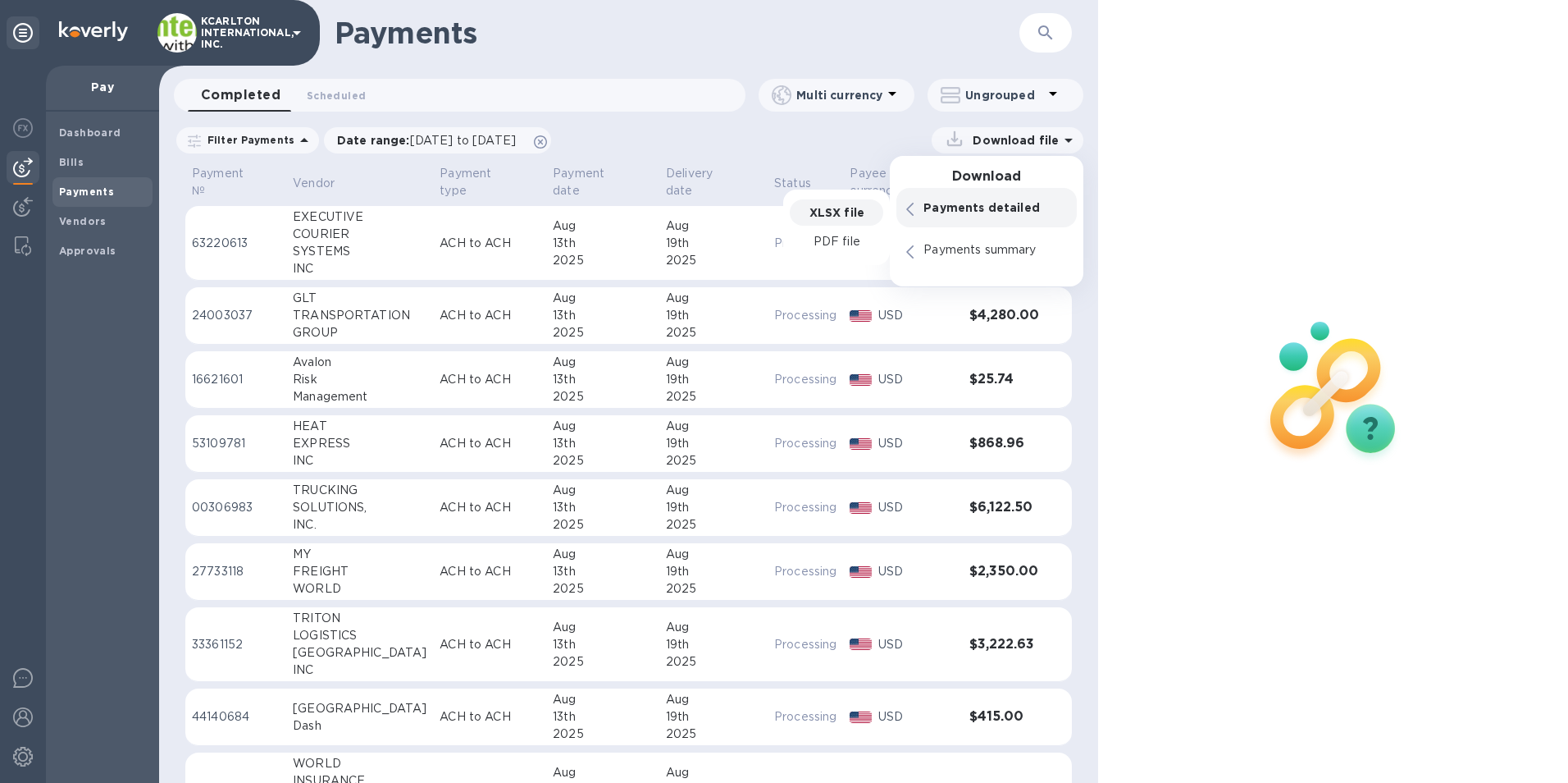
click at [869, 209] on div "XLSX file" at bounding box center [837, 212] width 94 height 26
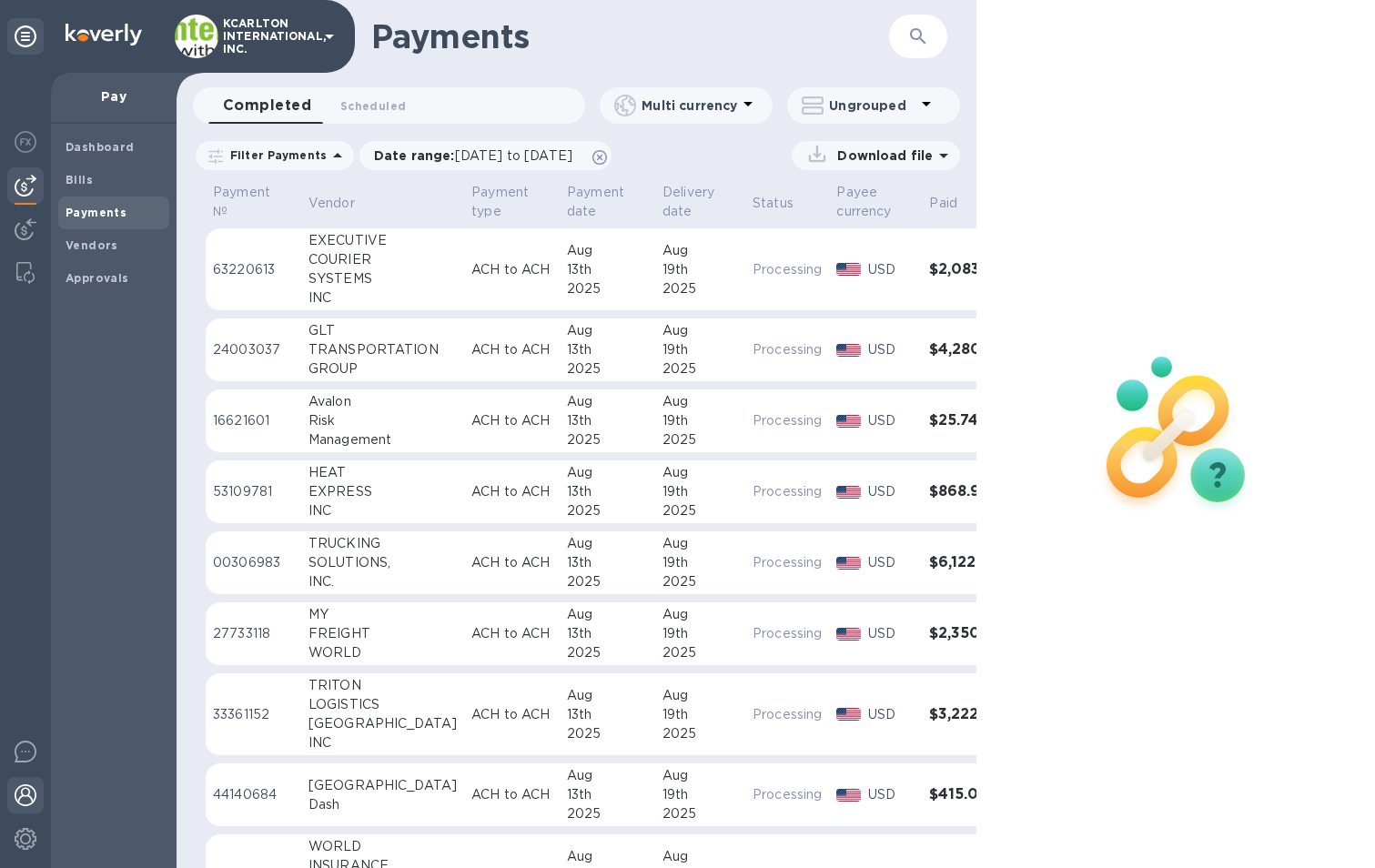
click at [22, 792] on img at bounding box center [26, 796] width 22 height 22
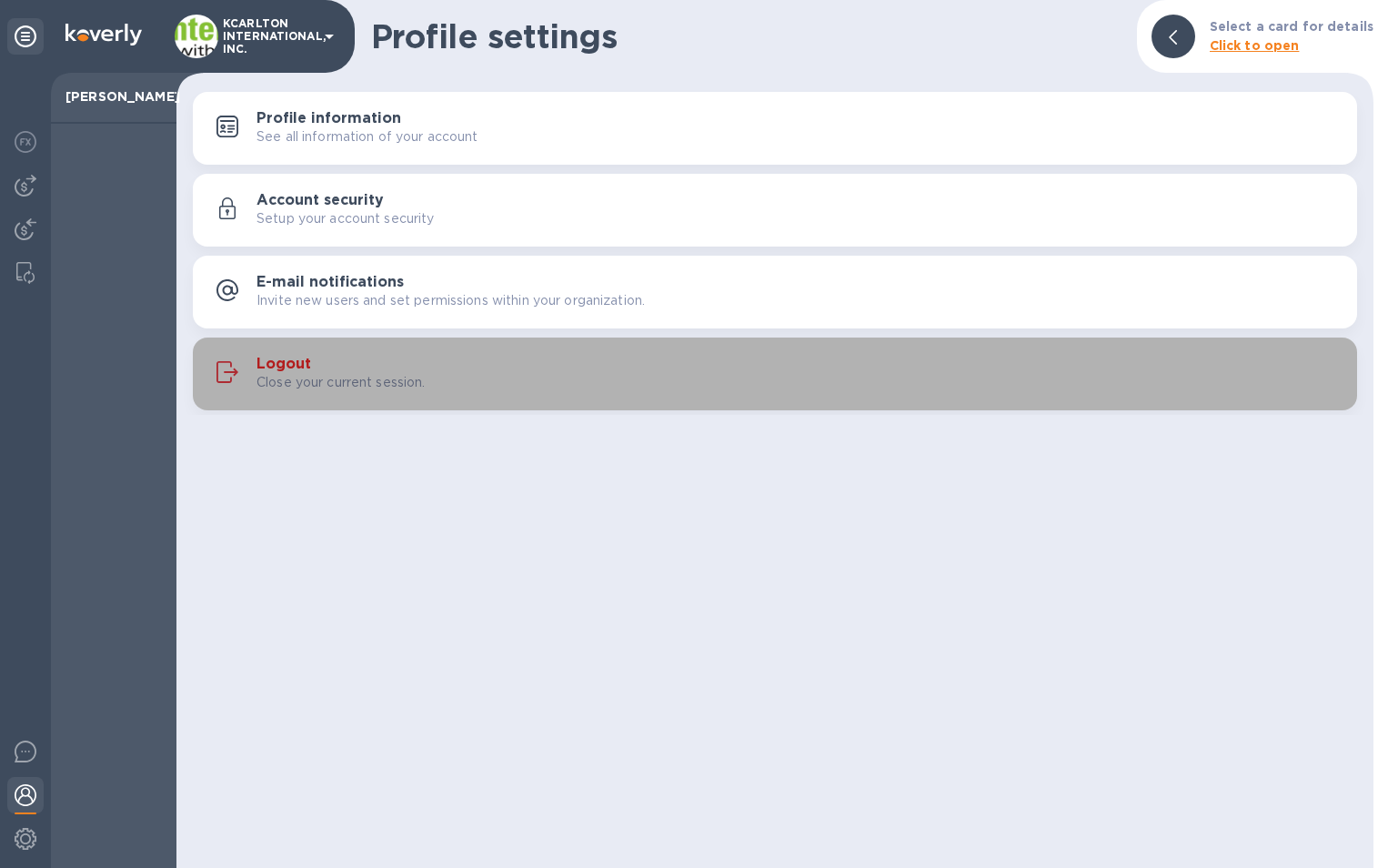
click at [287, 349] on button "Logout Close your current session." at bounding box center [775, 374] width 1164 height 72
